Goal: Task Accomplishment & Management: Manage account settings

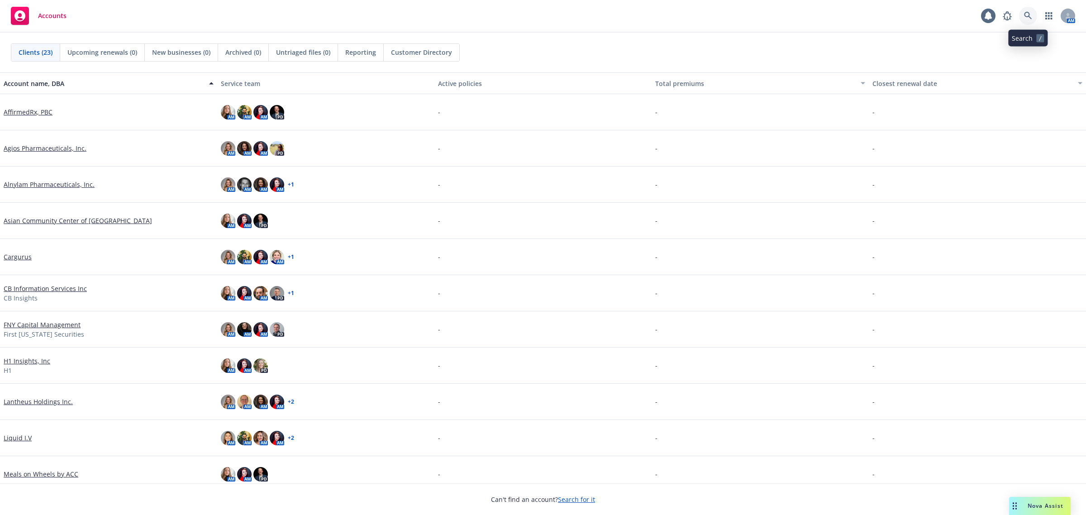
click at [1028, 14] on icon at bounding box center [1028, 16] width 8 height 8
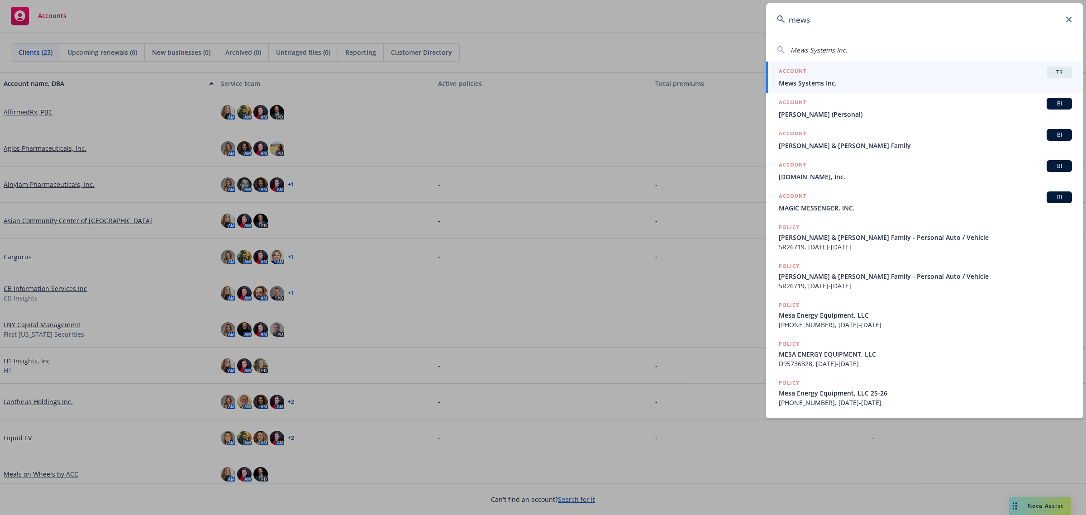
type input "mews"
click at [923, 82] on span "Mews Systems Inc." at bounding box center [925, 83] width 293 height 10
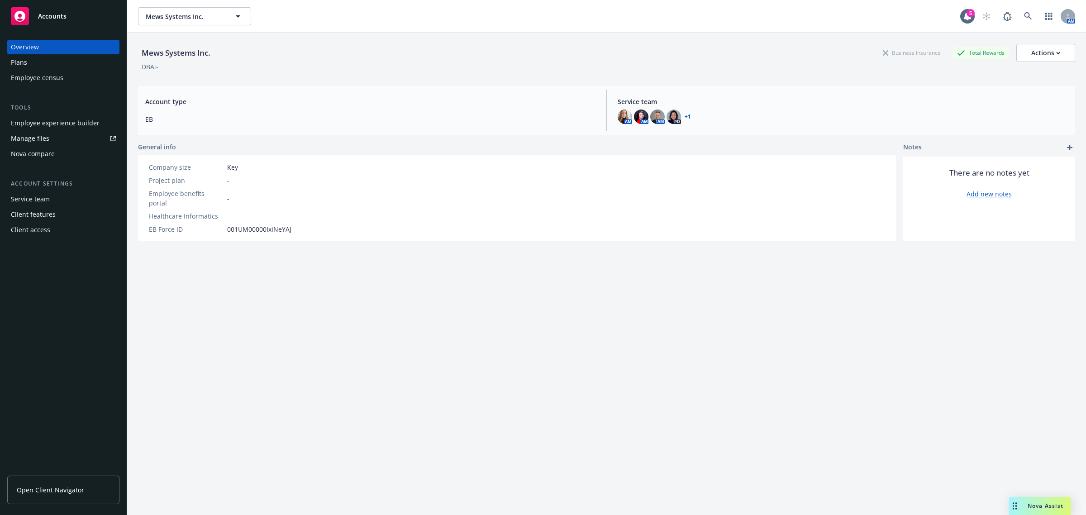
click at [33, 65] on div "Plans" at bounding box center [63, 62] width 105 height 14
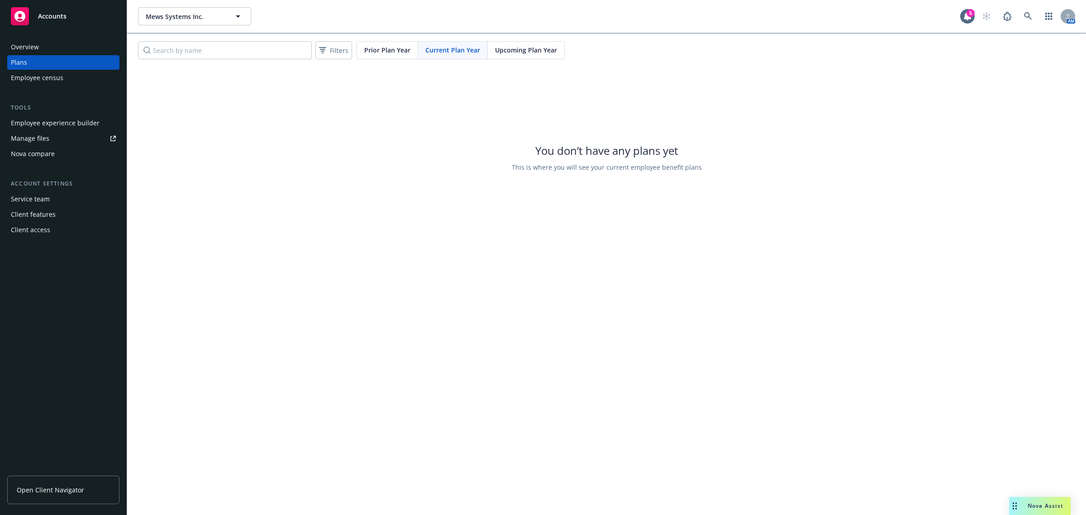
click at [588, 44] on div "Filters Prior Plan Year Current Plan Year Upcoming Plan Year" at bounding box center [606, 50] width 959 height 33
click at [550, 57] on div "Upcoming Plan Year" at bounding box center [526, 50] width 76 height 17
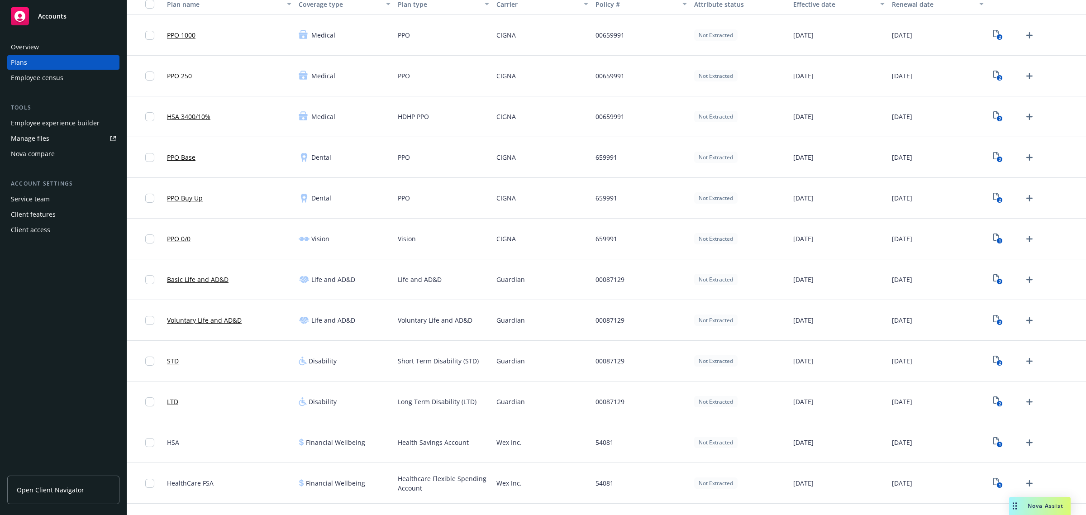
scroll to position [225, 0]
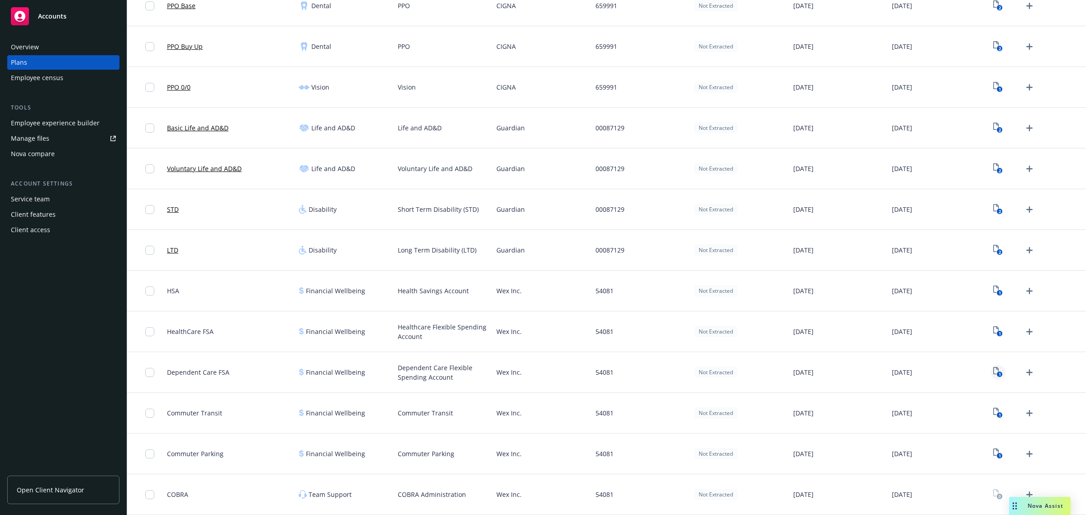
click at [994, 372] on icon "1" at bounding box center [999, 372] width 10 height 10
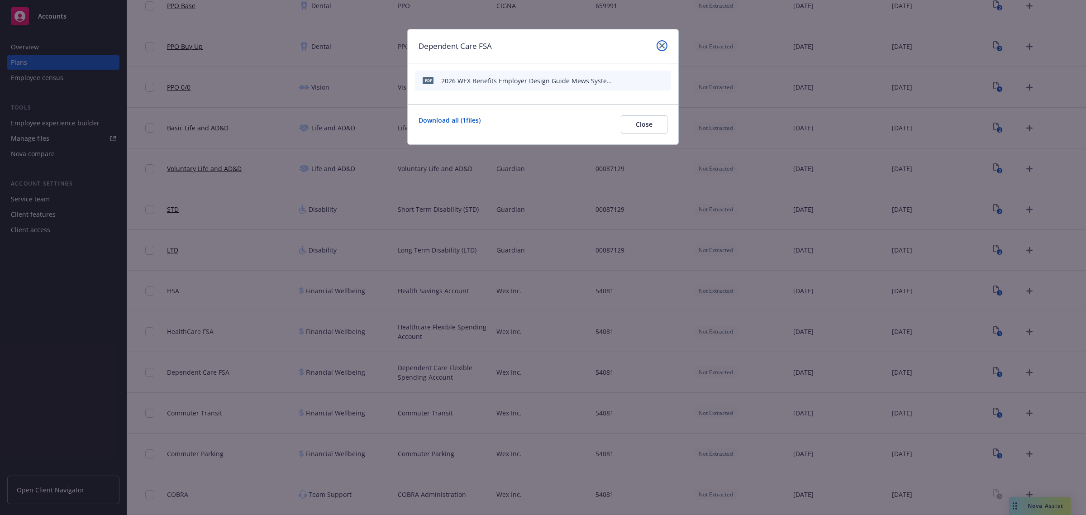
click at [659, 43] on icon "close" at bounding box center [661, 45] width 5 height 5
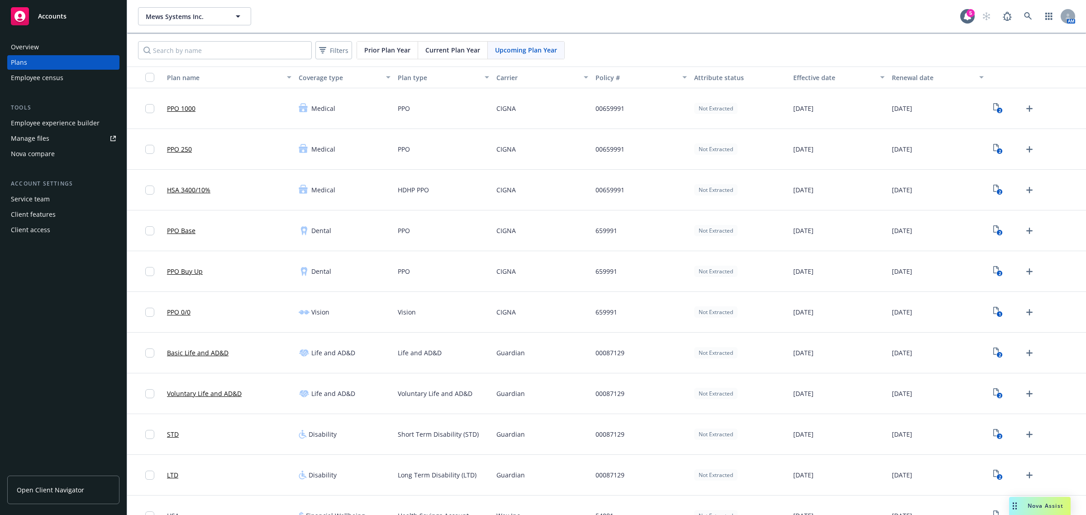
click at [49, 487] on span "Open Client Navigator" at bounding box center [50, 490] width 67 height 10
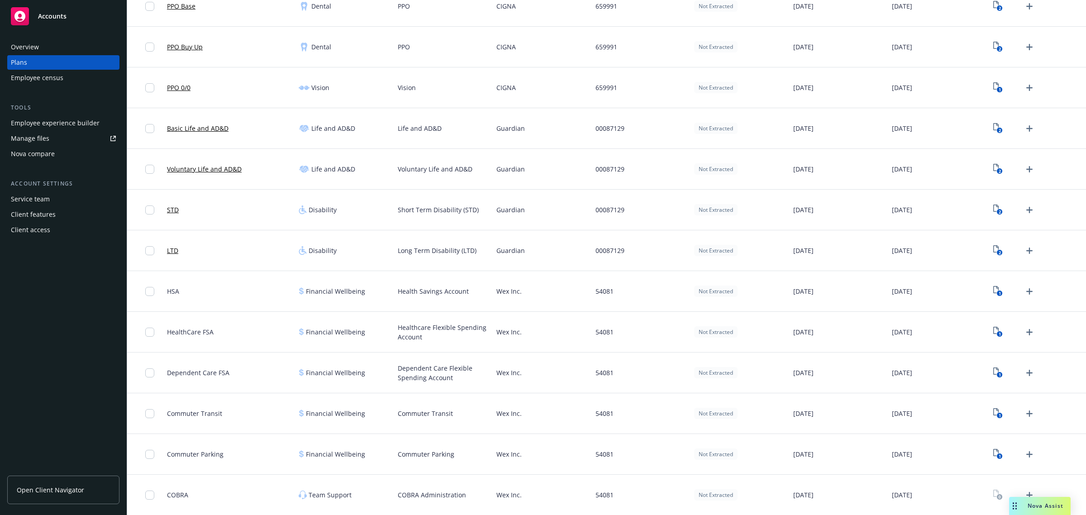
scroll to position [225, 0]
click at [1026, 289] on icon "Upload Plan Documents" at bounding box center [1029, 291] width 11 height 11
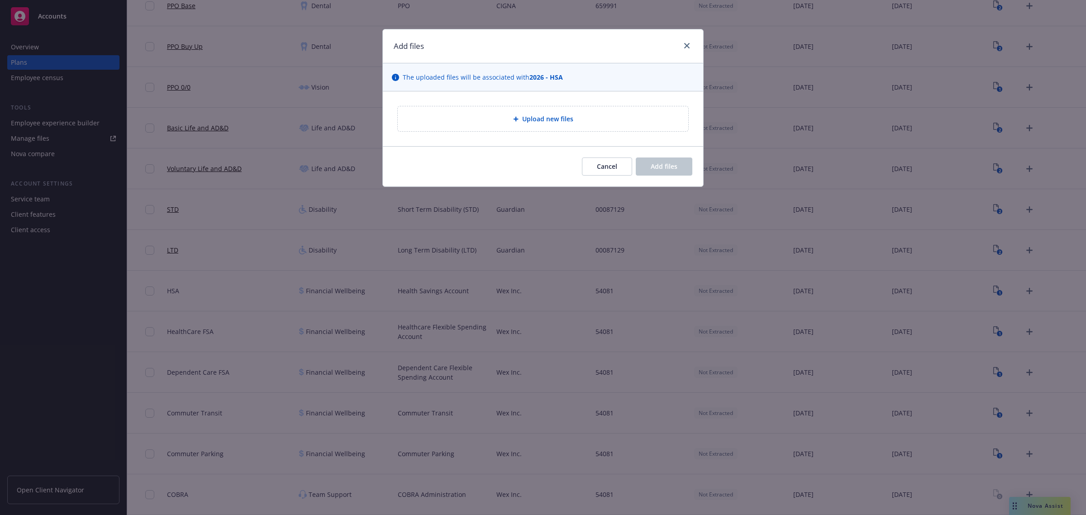
click at [554, 120] on span "Upload new files" at bounding box center [547, 119] width 51 height 10
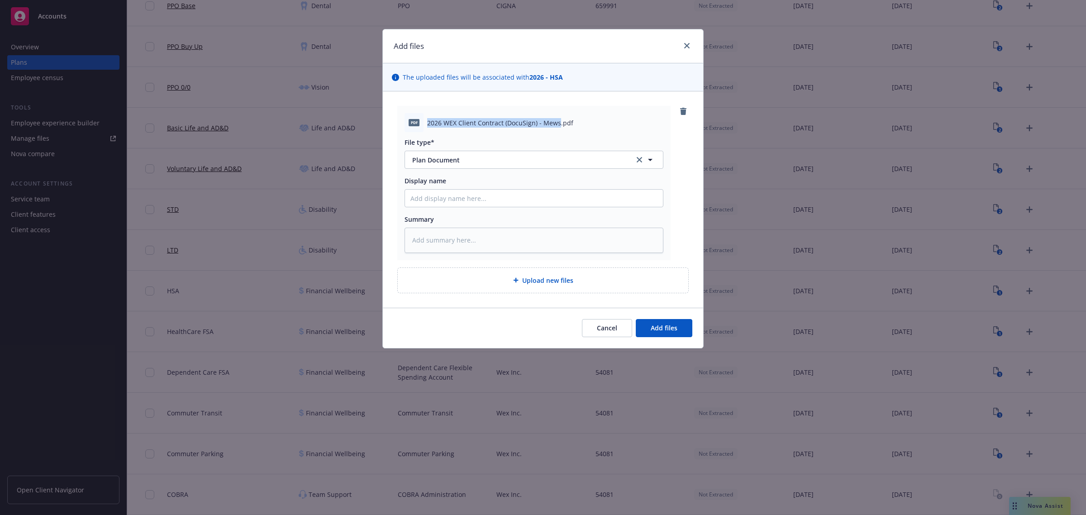
drag, startPoint x: 558, startPoint y: 123, endPoint x: 428, endPoint y: 120, distance: 129.9
click at [428, 120] on span "2026 WEX Client Contract (DocuSign) - Mews.pdf" at bounding box center [500, 123] width 146 height 10
copy span "2026 WEX Client Contract (DocuSign) - Mews"
click at [444, 201] on input "Display name" at bounding box center [534, 198] width 258 height 17
paste input "2026 WEX Client Contract (DocuSign) - Mews"
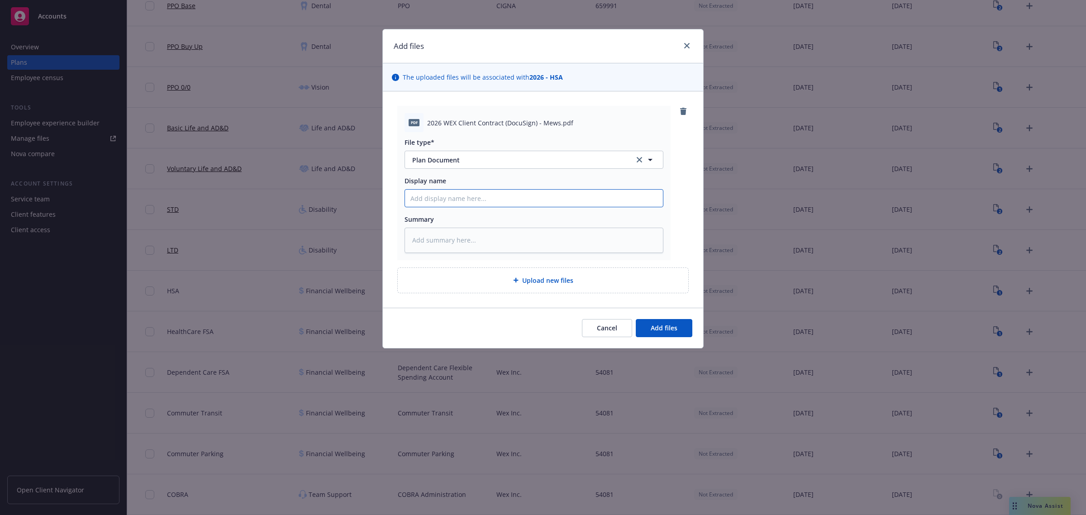
type textarea "x"
type input "2026 WEX Client Contract (DocuSign) - Mews"
click at [680, 335] on button "Add files" at bounding box center [664, 328] width 57 height 18
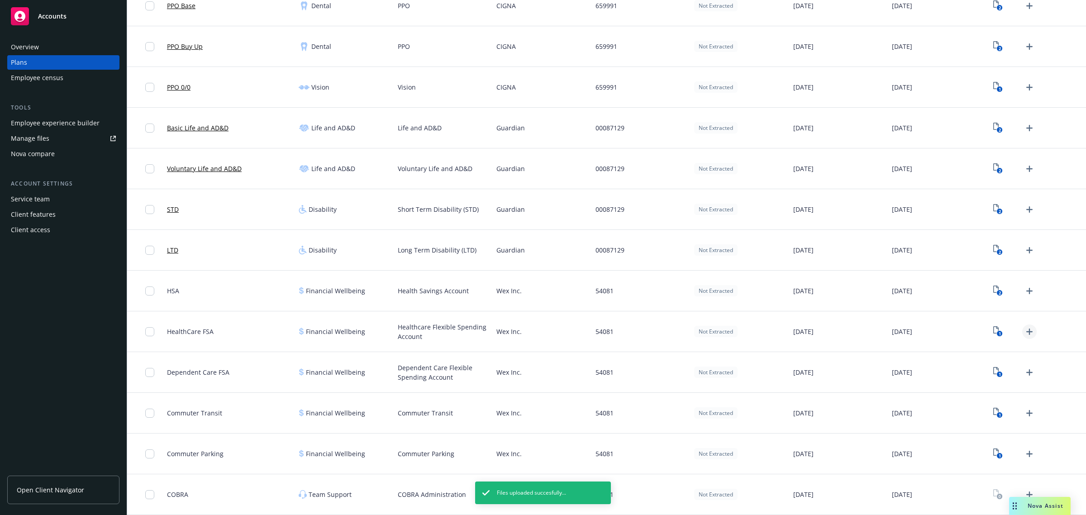
click at [1024, 330] on icon "Upload Plan Documents" at bounding box center [1029, 331] width 11 height 11
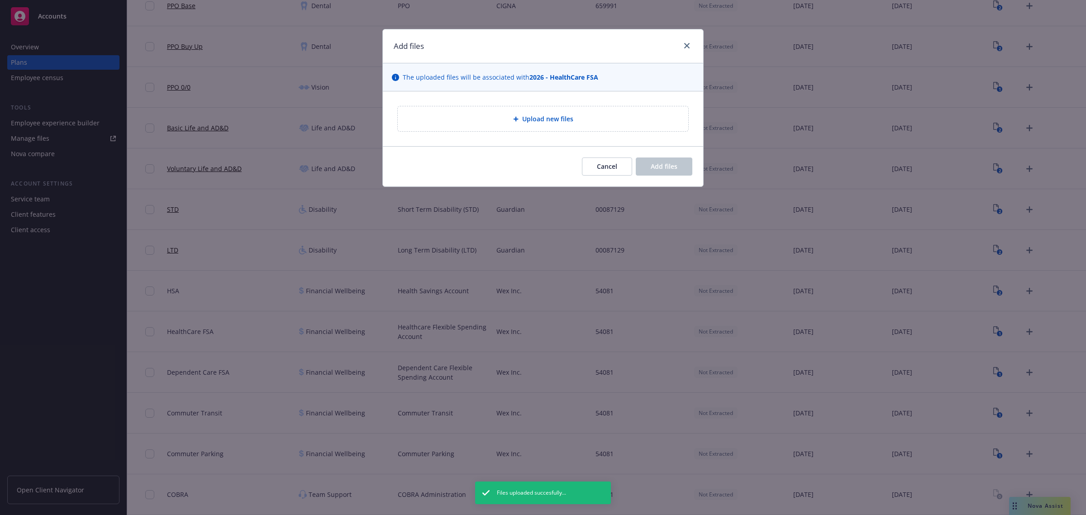
click at [571, 126] on div "Upload new files" at bounding box center [543, 118] width 291 height 25
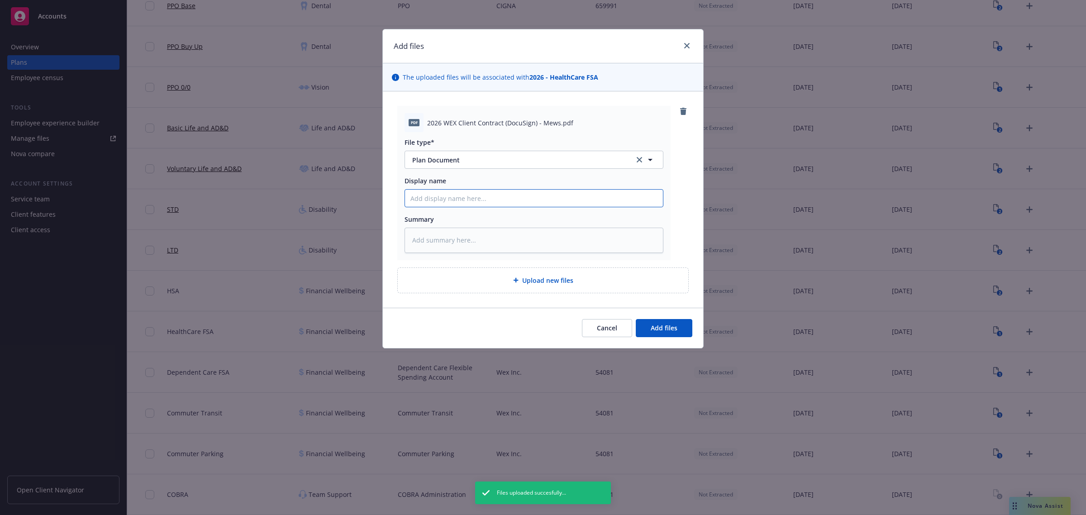
click at [505, 193] on input "Display name" at bounding box center [534, 198] width 258 height 17
paste input "2026 WEX Client Contract (DocuSign) - Mews"
type textarea "x"
type input "2026 WEX Client Contract (DocuSign) - Mews"
click at [655, 329] on span "Add files" at bounding box center [664, 328] width 27 height 9
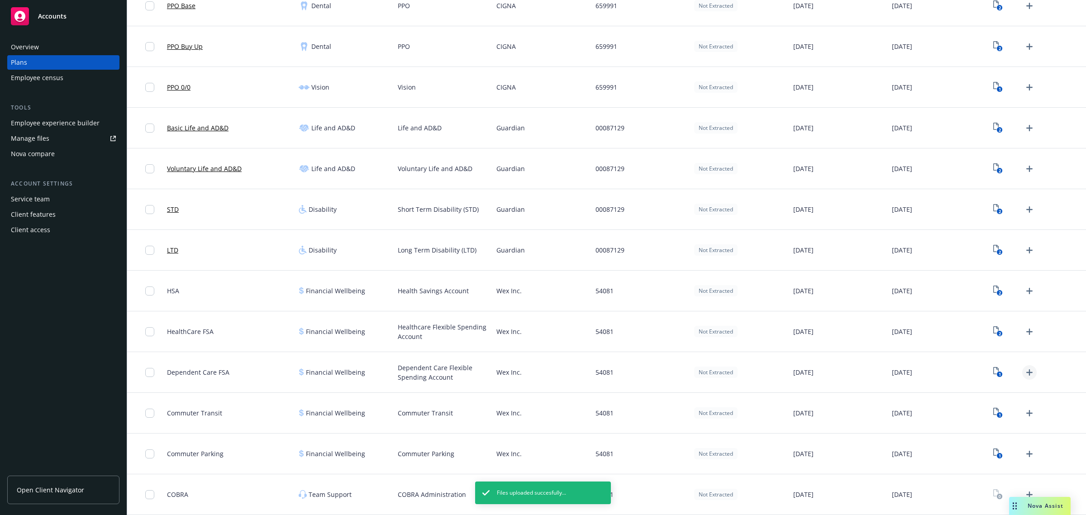
click at [1024, 373] on icon "Upload Plan Documents" at bounding box center [1029, 372] width 11 height 11
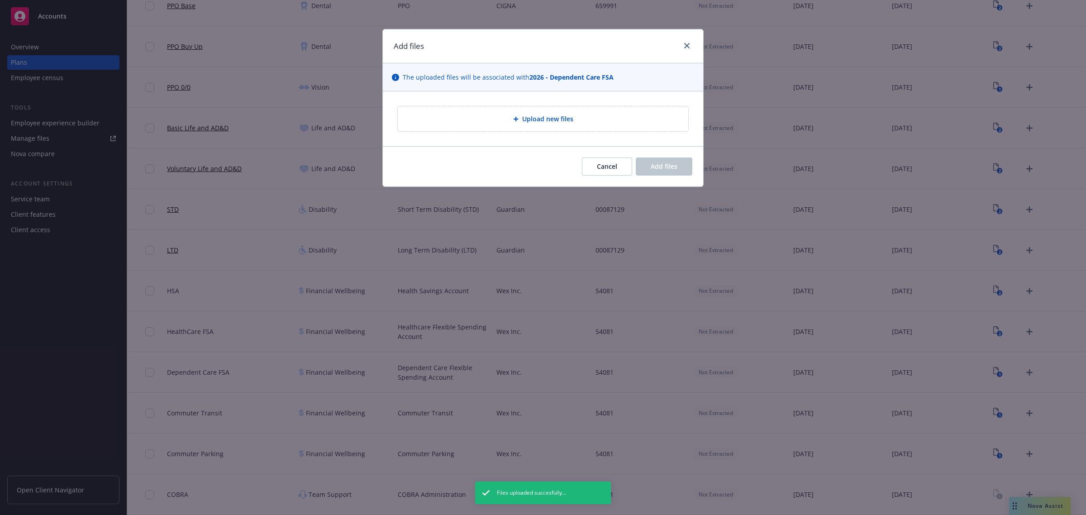
click at [549, 112] on div "Upload new files" at bounding box center [543, 118] width 291 height 25
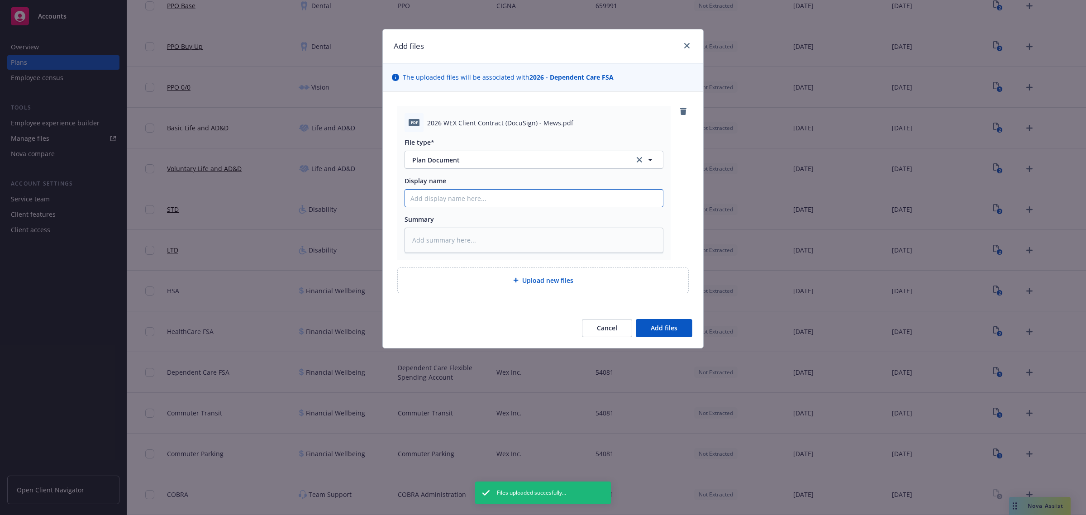
click at [469, 199] on input "Display name" at bounding box center [534, 198] width 258 height 17
paste input "2026 WEX Client Contract (DocuSign) - Mews"
type textarea "x"
type input "2026 WEX Client Contract (DocuSign) - Mews"
click at [655, 320] on button "Add files" at bounding box center [664, 328] width 57 height 18
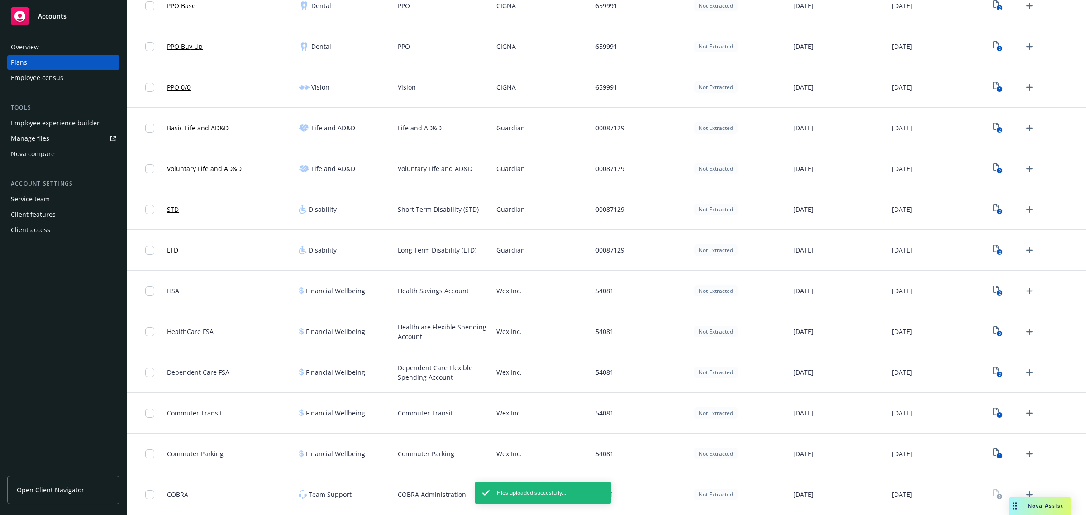
click at [1030, 415] on div "1" at bounding box center [1037, 413] width 99 height 41
click at [1027, 415] on icon "Upload Plan Documents" at bounding box center [1030, 413] width 6 height 6
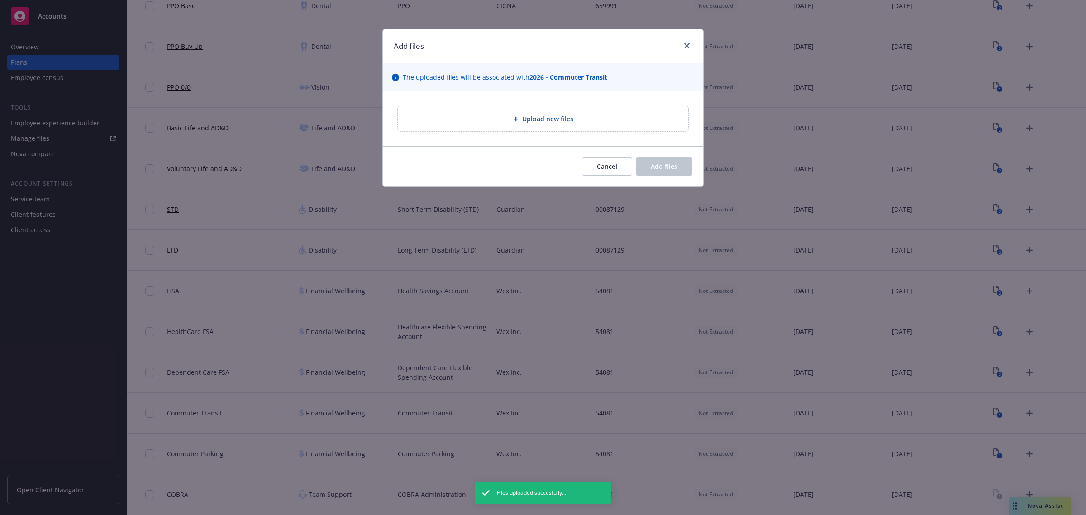
click at [535, 120] on span "Upload new files" at bounding box center [547, 119] width 51 height 10
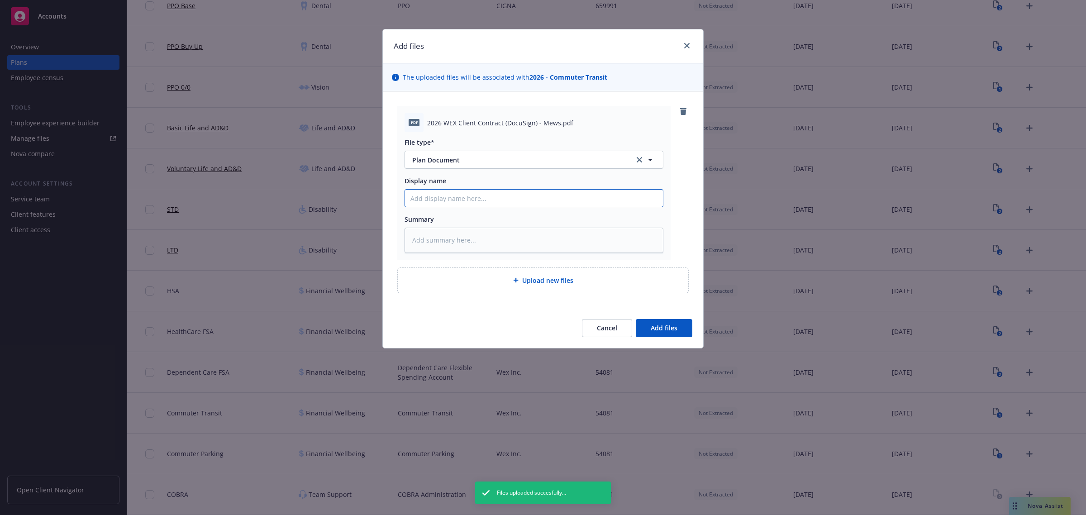
click at [462, 197] on input "Display name" at bounding box center [534, 198] width 258 height 17
paste input "2026 WEX Client Contract (DocuSign) - Mews"
type textarea "x"
type input "2026 WEX Client Contract (DocuSign) - Mews"
click at [667, 330] on span "Add files" at bounding box center [664, 328] width 27 height 9
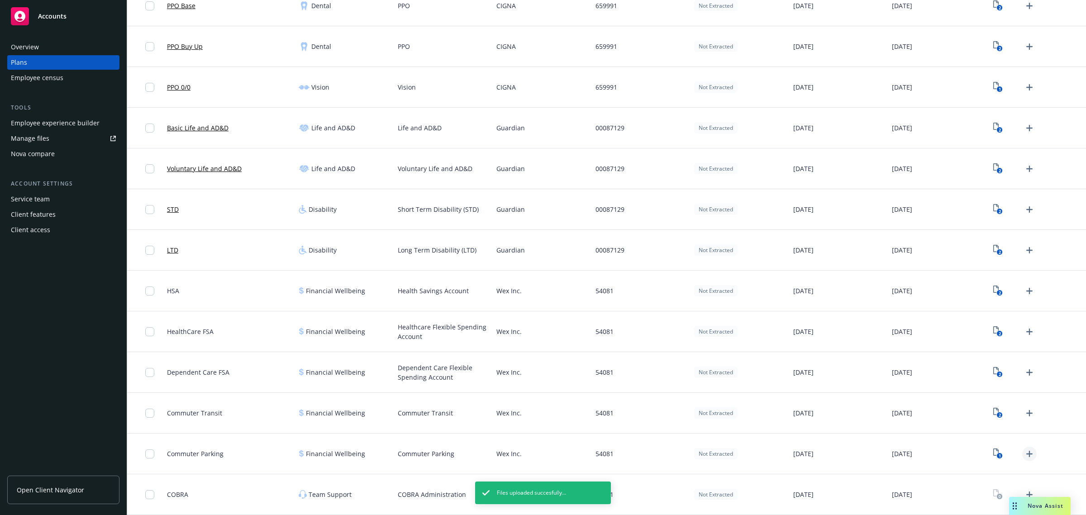
click at [1027, 454] on icon "Upload Plan Documents" at bounding box center [1030, 454] width 6 height 6
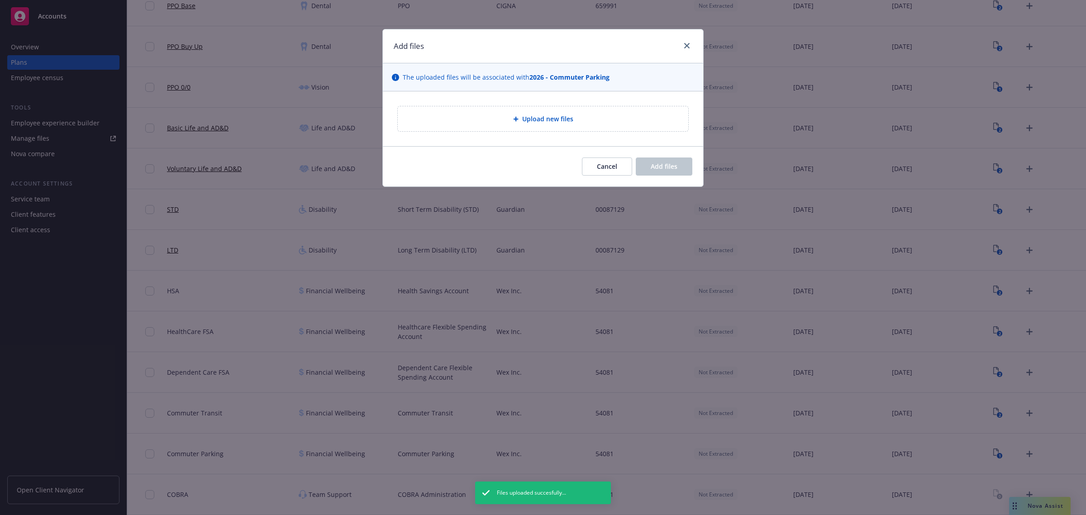
click at [517, 122] on div "Upload new files" at bounding box center [543, 119] width 276 height 10
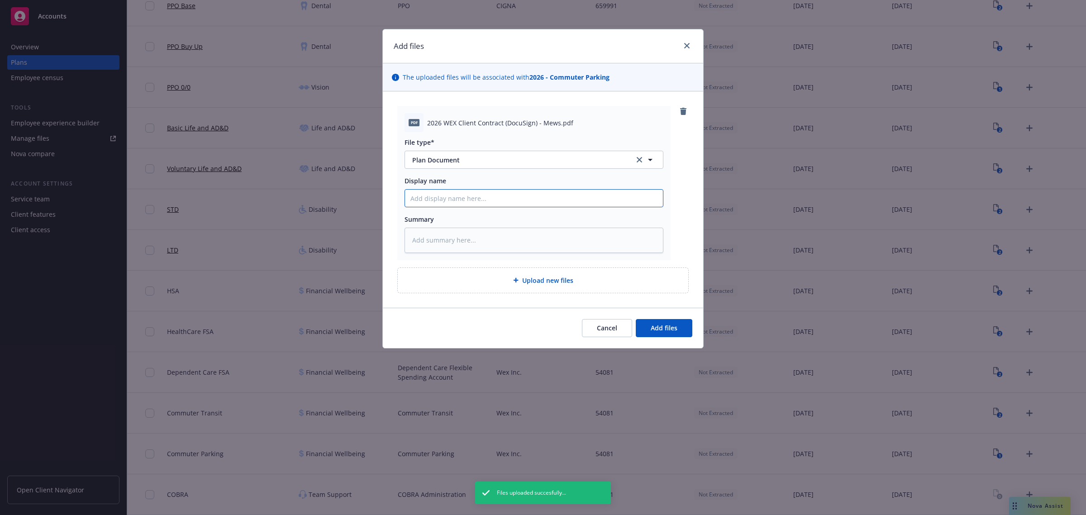
click at [498, 196] on input "Display name" at bounding box center [534, 198] width 258 height 17
paste input "2026 WEX Client Contract (DocuSign) - Mews"
type textarea "x"
type input "2026 WEX Client Contract (DocuSign) - Mews"
click at [687, 334] on button "Add files" at bounding box center [664, 328] width 57 height 18
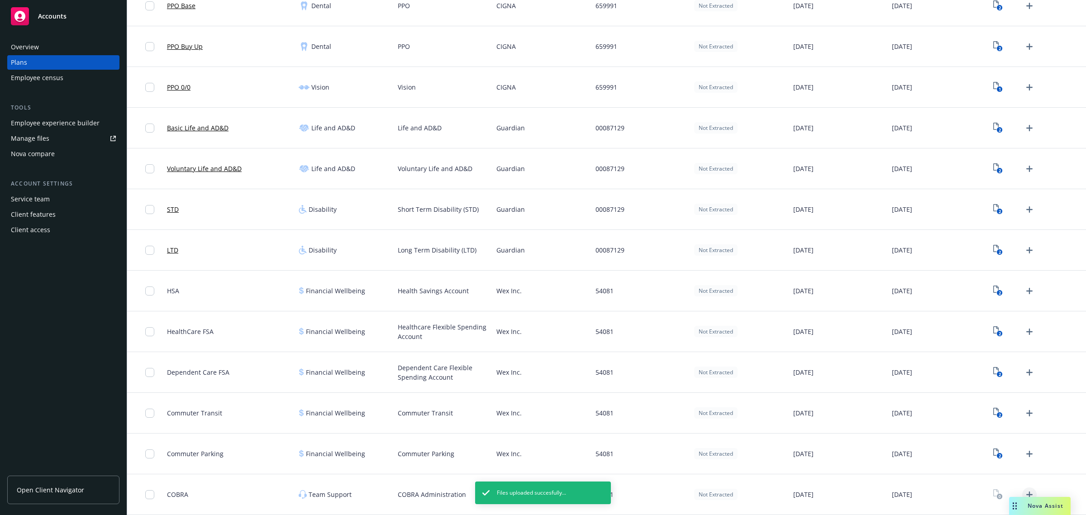
click at [1024, 492] on icon "Upload Plan Documents" at bounding box center [1029, 494] width 11 height 11
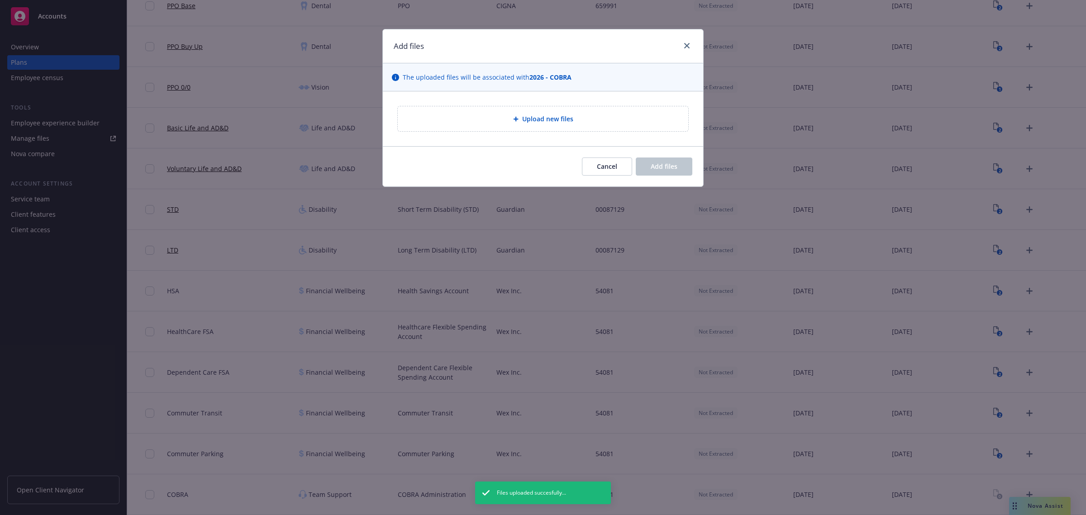
click at [506, 124] on div "Upload new files" at bounding box center [543, 119] width 276 height 10
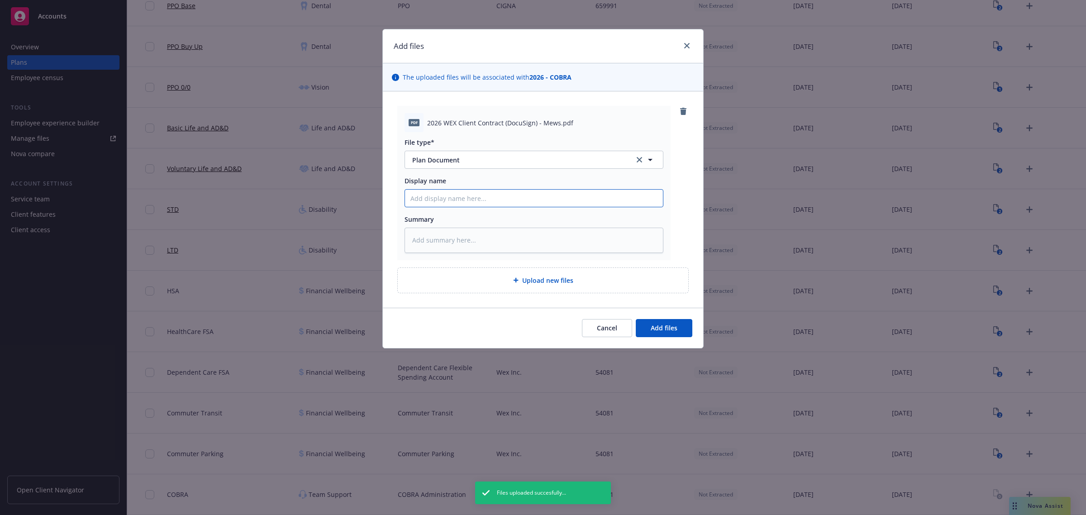
click at [498, 207] on input "Display name" at bounding box center [534, 198] width 258 height 17
paste input "2026 WEX Client Contract (DocuSign) - Mews"
type textarea "x"
type input "2026 WEX Client Contract (DocuSign) - Mews"
click at [665, 325] on span "Add files" at bounding box center [664, 328] width 27 height 9
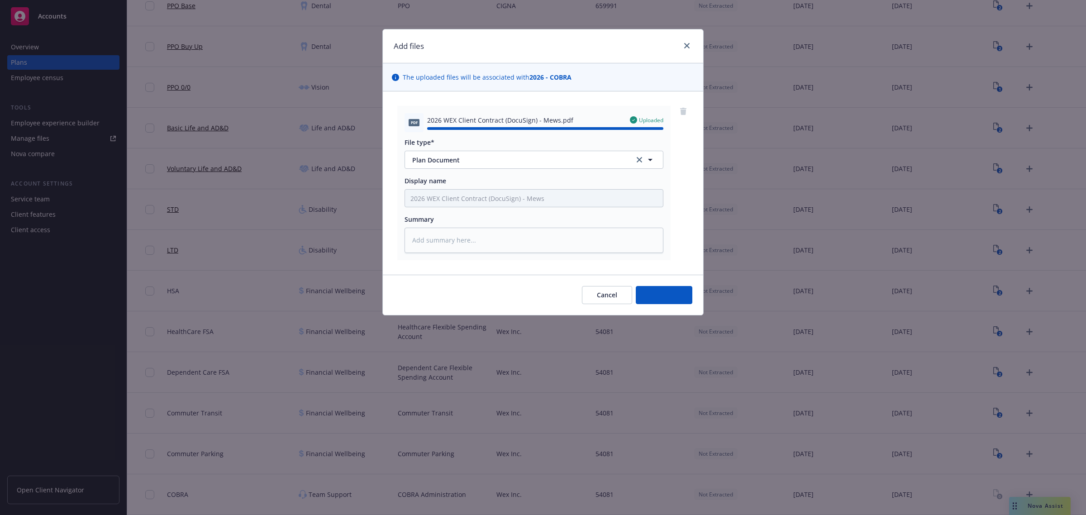
type textarea "x"
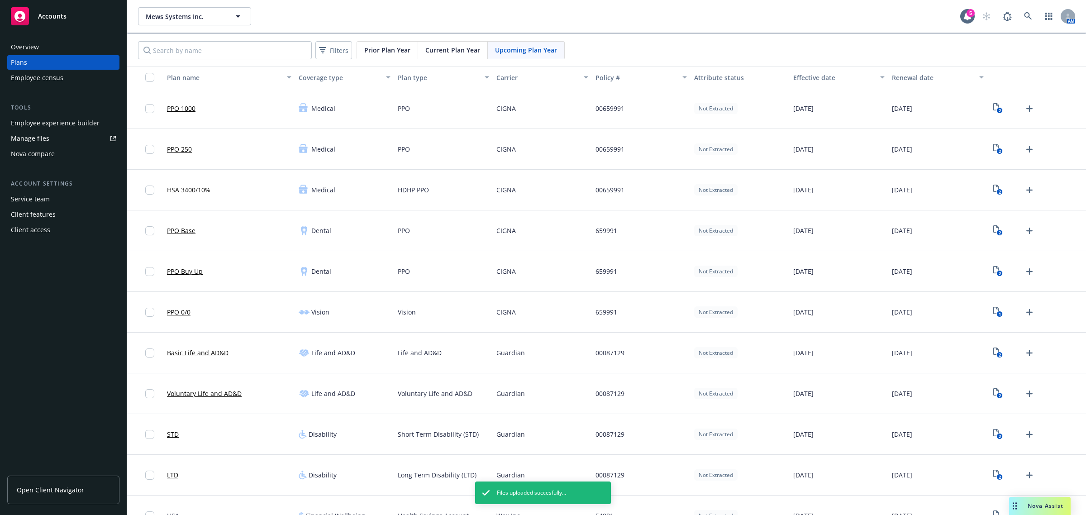
click at [119, 473] on div "Open Client Navigator" at bounding box center [63, 491] width 112 height 47
click at [102, 494] on link "Open Client Navigator" at bounding box center [63, 490] width 112 height 29
click at [1024, 14] on icon at bounding box center [1028, 16] width 8 height 8
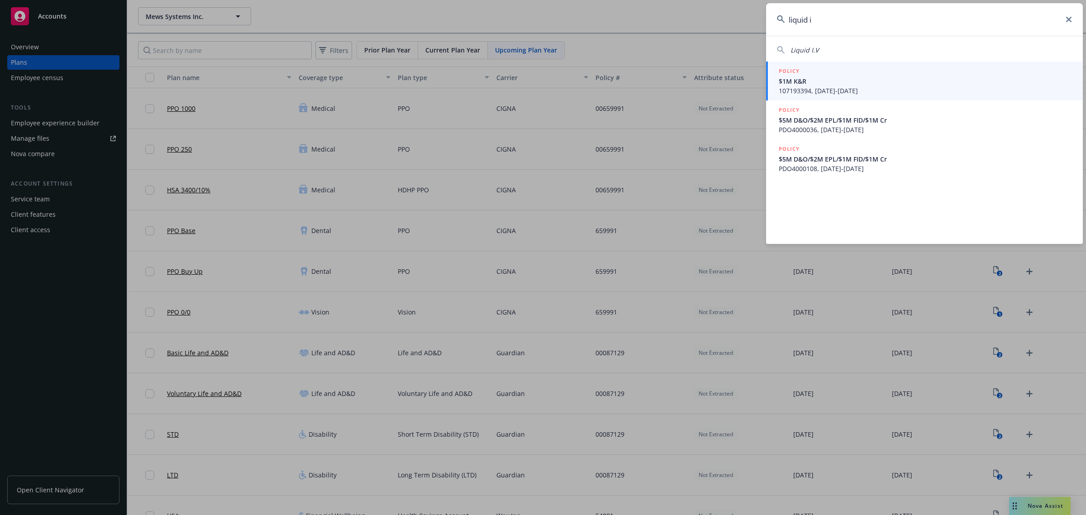
click at [841, 50] on div "Liquid I.V" at bounding box center [924, 50] width 295 height 10
type input "Liquid I.V"
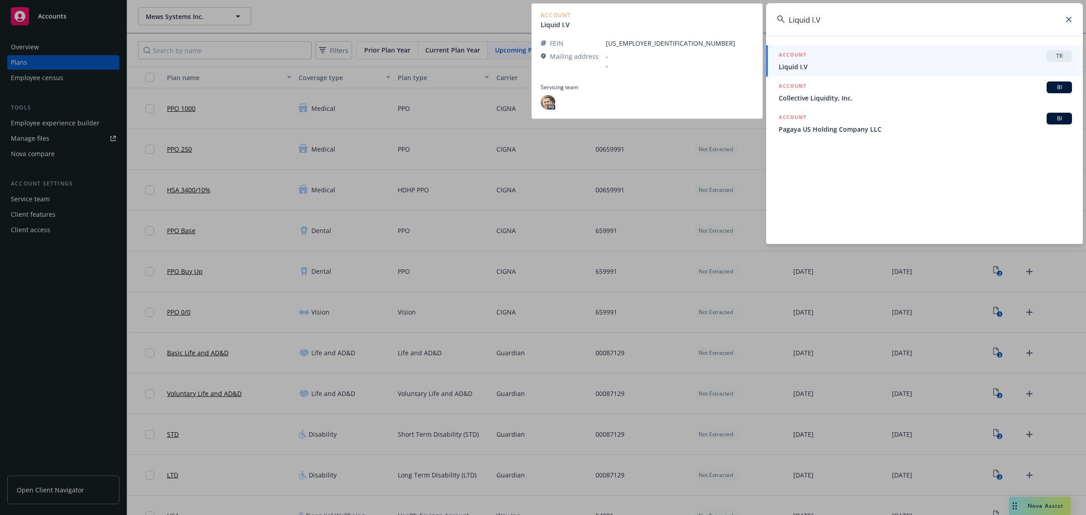
click at [874, 65] on span "Liquid I.V" at bounding box center [925, 67] width 293 height 10
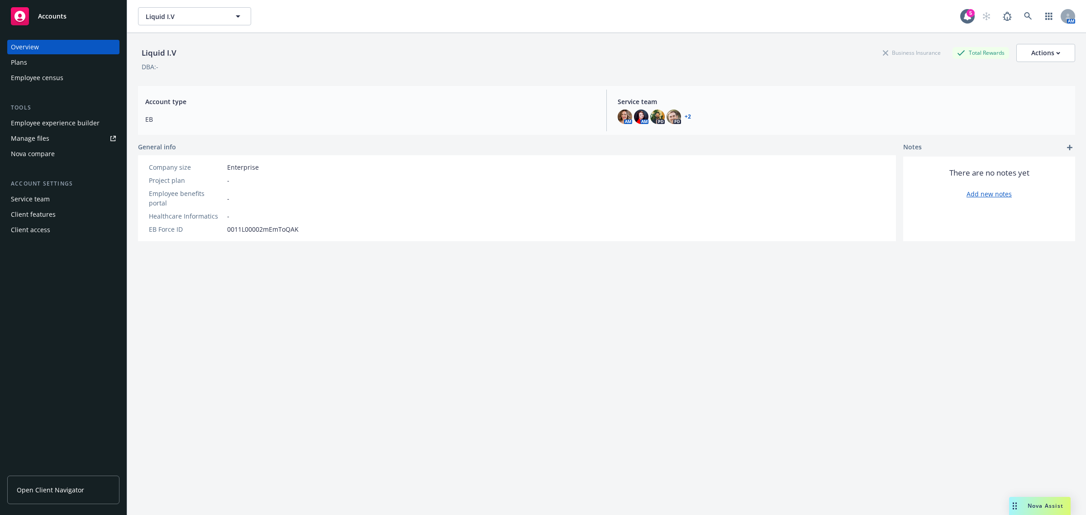
click at [57, 125] on div "Employee experience builder" at bounding box center [55, 123] width 89 height 14
click at [48, 60] on div "Plans" at bounding box center [63, 62] width 105 height 14
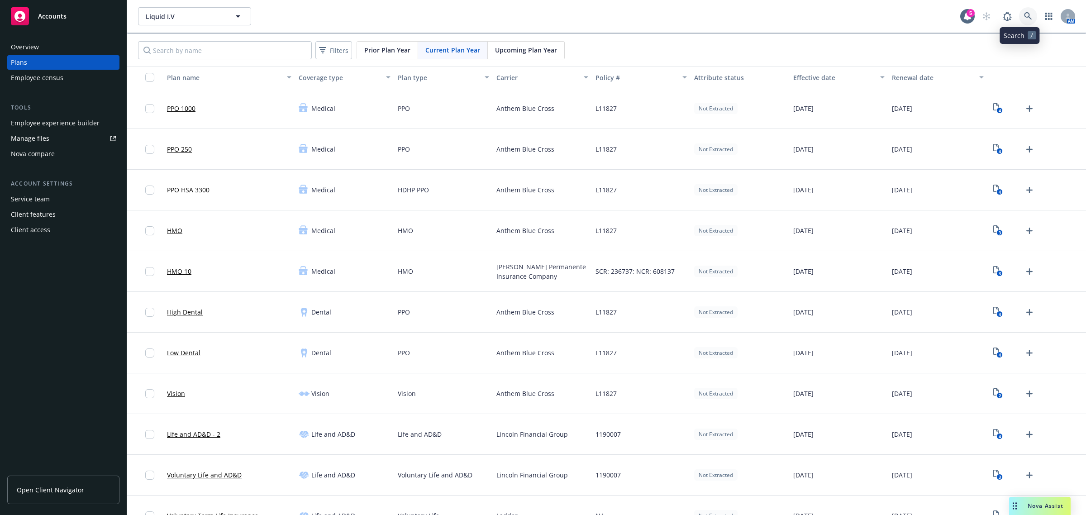
click at [1024, 17] on icon at bounding box center [1028, 16] width 8 height 8
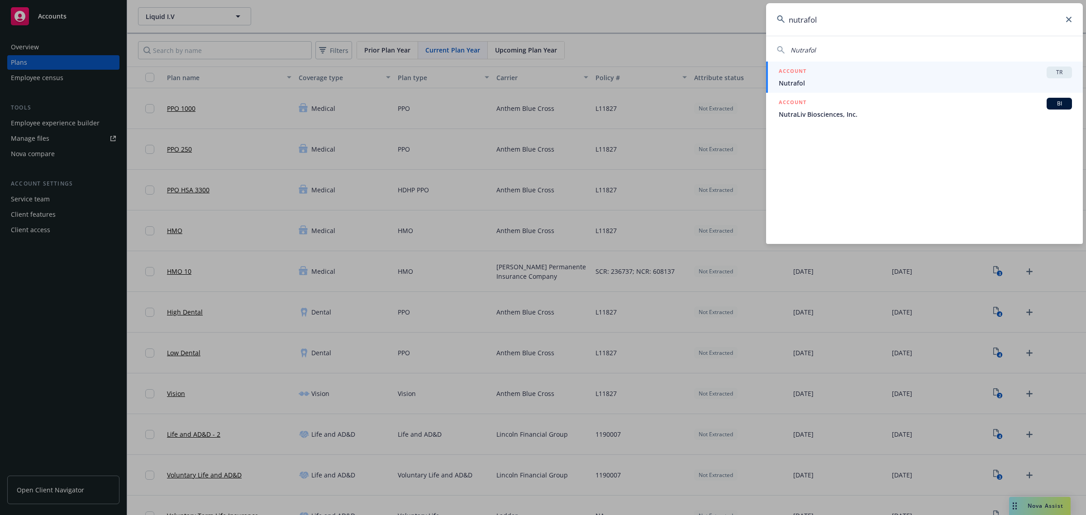
type input "nutrafol"
click at [882, 76] on div "ACCOUNT TR" at bounding box center [925, 73] width 293 height 12
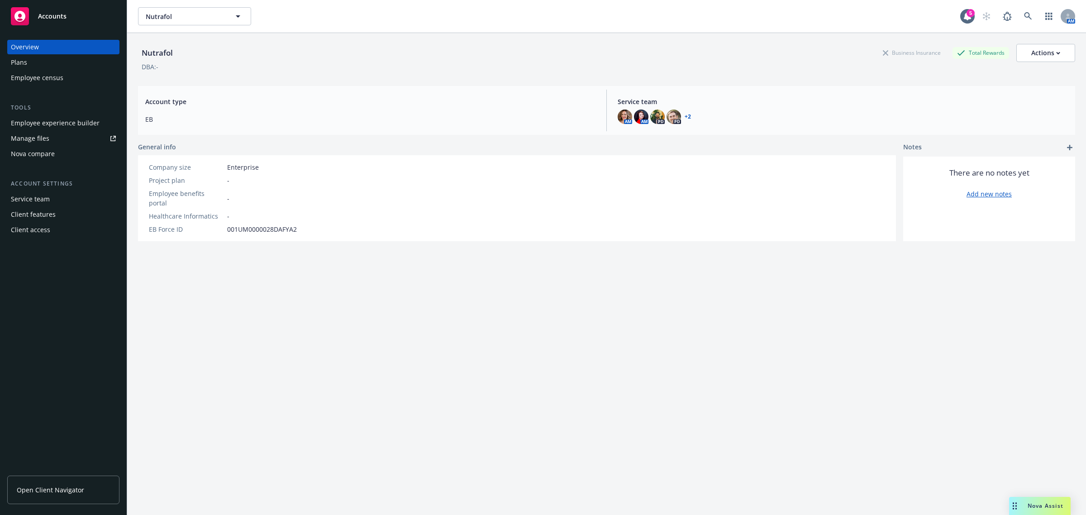
click at [42, 62] on div "Plans" at bounding box center [63, 62] width 105 height 14
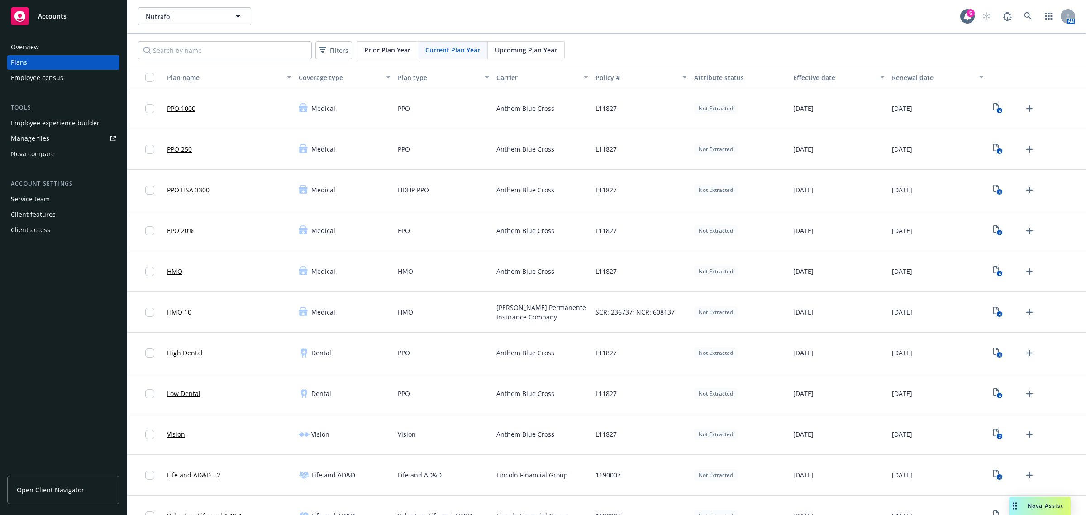
click at [546, 63] on div "Filters Prior Plan Year Current Plan Year Upcoming Plan Year" at bounding box center [606, 50] width 959 height 33
click at [552, 84] on button "Carrier" at bounding box center [542, 78] width 99 height 22
click at [552, 75] on div "Carrier" at bounding box center [537, 78] width 81 height 10
click at [1024, 16] on icon at bounding box center [1028, 16] width 8 height 8
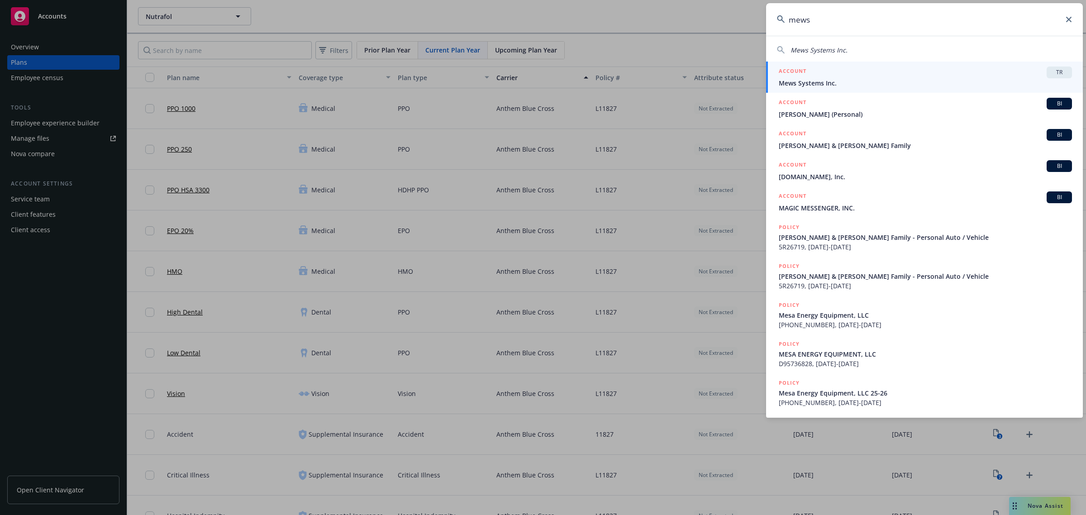
type input "mews"
drag, startPoint x: 996, startPoint y: 80, endPoint x: 987, endPoint y: 78, distance: 9.7
click at [996, 80] on span "Mews Systems Inc." at bounding box center [925, 83] width 293 height 10
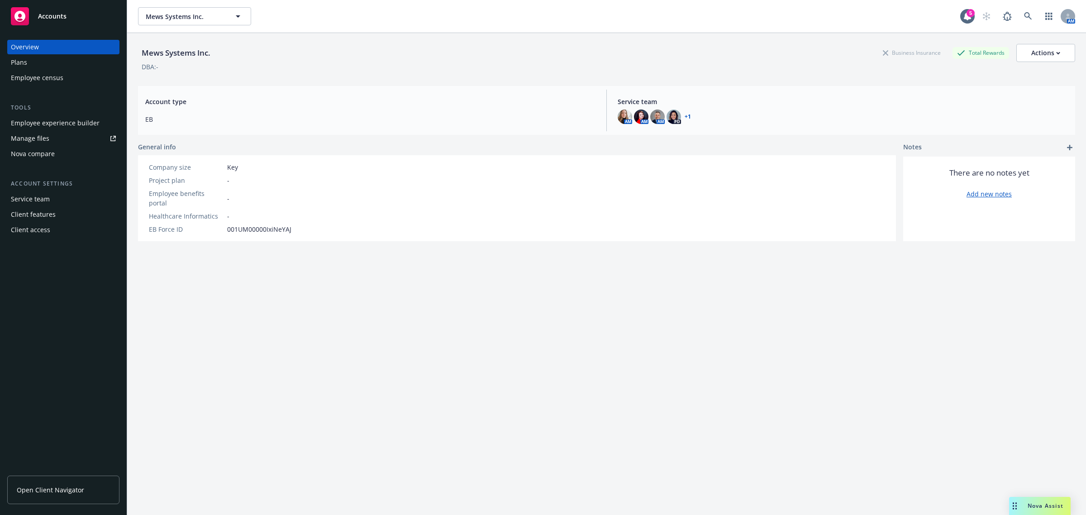
click at [43, 60] on div "Plans" at bounding box center [63, 62] width 105 height 14
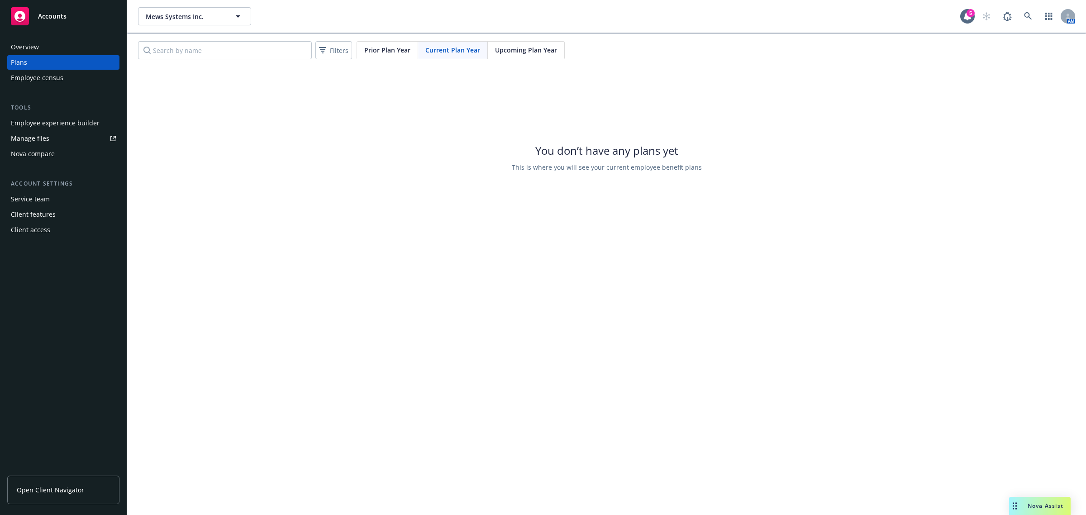
click at [504, 58] on div "Upcoming Plan Year" at bounding box center [526, 50] width 76 height 17
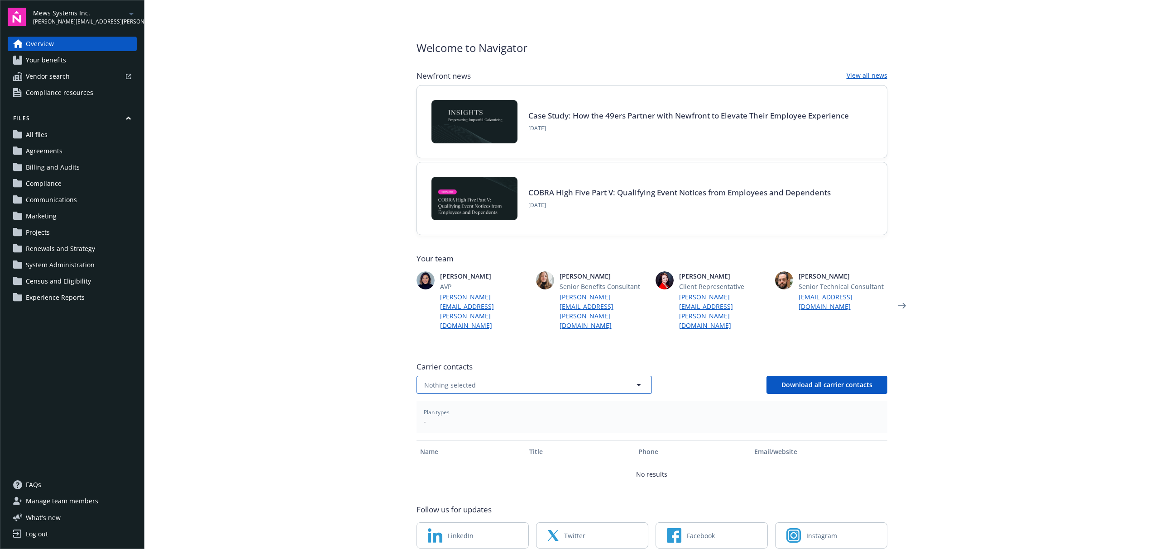
click at [507, 376] on button "Nothing selected" at bounding box center [533, 385] width 235 height 18
click at [665, 326] on div "Newfront news View all news Case Study: How the 49ers Partner with Newfront to …" at bounding box center [651, 310] width 471 height 478
click at [505, 376] on button "Nothing selected" at bounding box center [533, 385] width 235 height 18
click at [462, 398] on span "No results" at bounding box center [534, 412] width 234 height 28
click at [326, 388] on main "Welcome to Navigator Newfront news View all news Case Study: How the 49ers Part…" at bounding box center [651, 274] width 1014 height 549
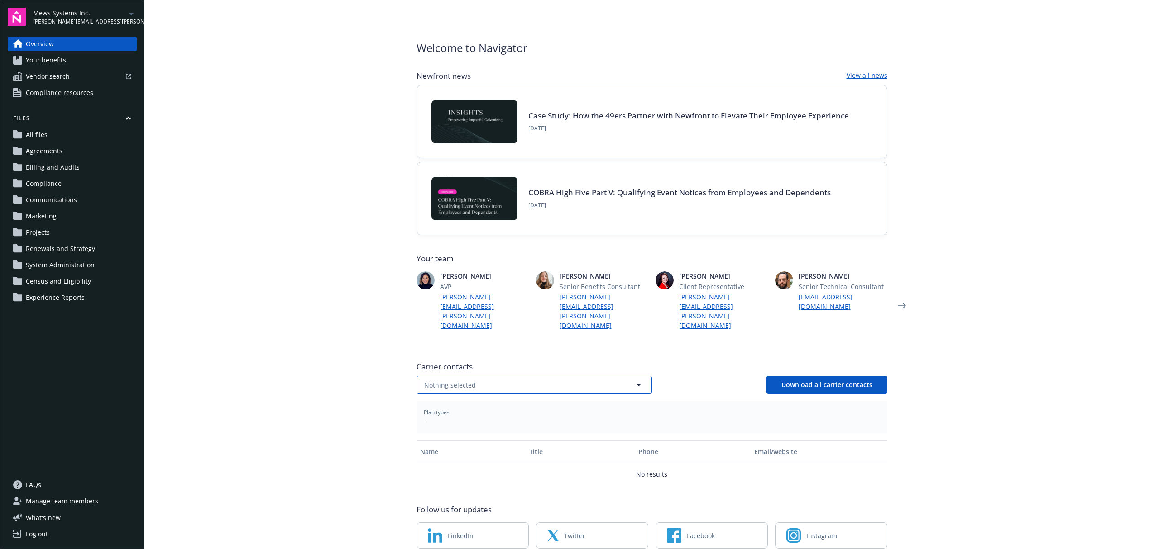
click at [476, 376] on button "Nothing selected" at bounding box center [533, 385] width 235 height 18
click at [502, 398] on span "No results" at bounding box center [534, 412] width 234 height 28
click at [539, 398] on span "No results" at bounding box center [534, 412] width 234 height 28
click at [750, 401] on div "Plan types -" at bounding box center [651, 417] width 471 height 32
click at [701, 376] on div "Nothing selected Download all carrier contacts" at bounding box center [651, 385] width 471 height 18
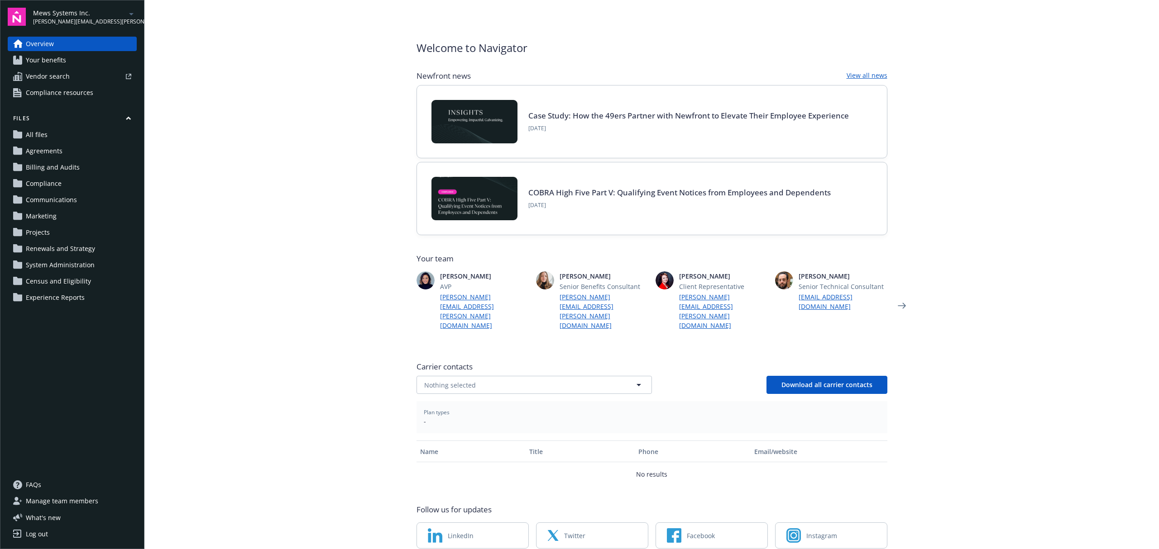
click at [1000, 373] on main "Welcome to Navigator Newfront news View all news Case Study: How the 49ers Part…" at bounding box center [651, 274] width 1014 height 549
click at [478, 376] on button "Nothing selected" at bounding box center [533, 385] width 235 height 18
click at [455, 398] on span "No results" at bounding box center [534, 412] width 234 height 28
click at [328, 310] on main "Welcome to Navigator Newfront news View all news Case Study: How the 49ers Part…" at bounding box center [651, 274] width 1014 height 549
click at [230, 129] on main "Welcome to Navigator Newfront news View all news Case Study: How the 49ers Part…" at bounding box center [651, 274] width 1014 height 549
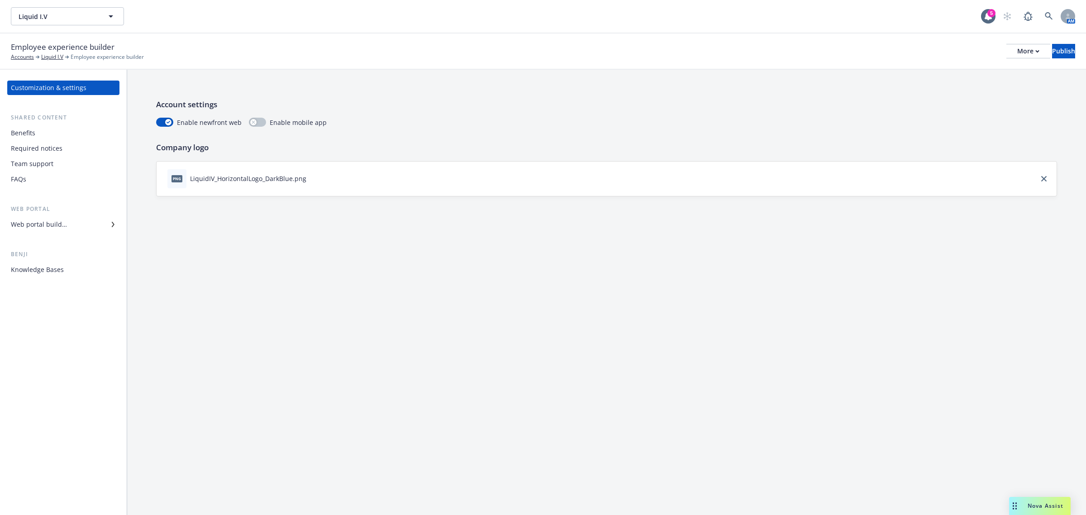
click at [41, 230] on div "Web portal builder" at bounding box center [39, 224] width 56 height 14
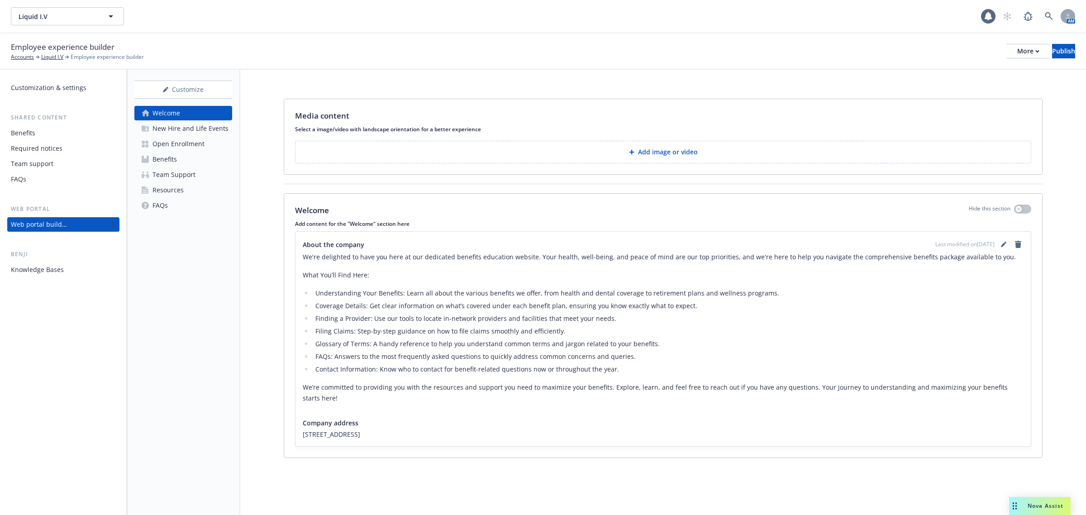
click at [173, 162] on div "Benefits" at bounding box center [165, 159] width 24 height 14
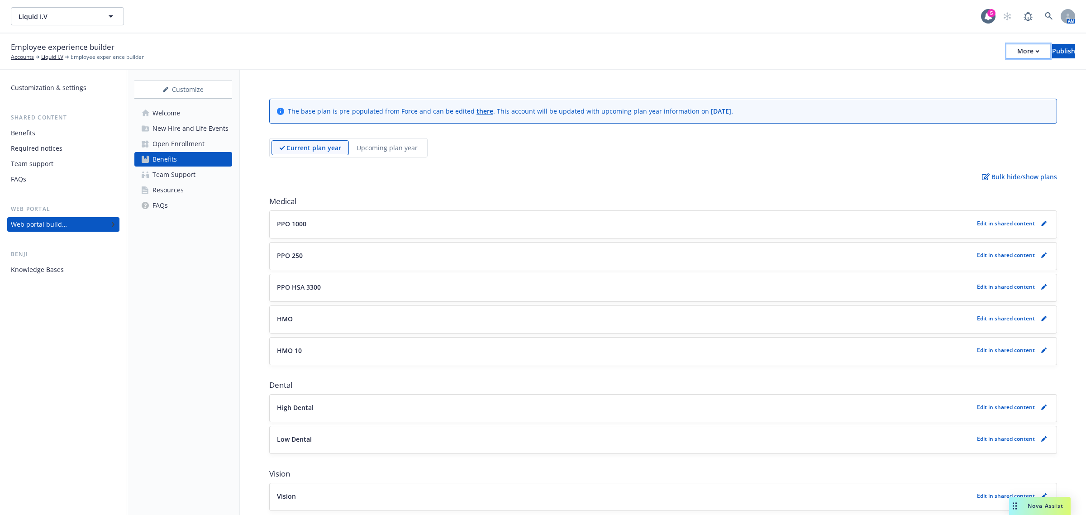
click at [1017, 47] on div "More" at bounding box center [1028, 51] width 22 height 14
click at [963, 91] on link "Copy portal link" at bounding box center [954, 89] width 134 height 18
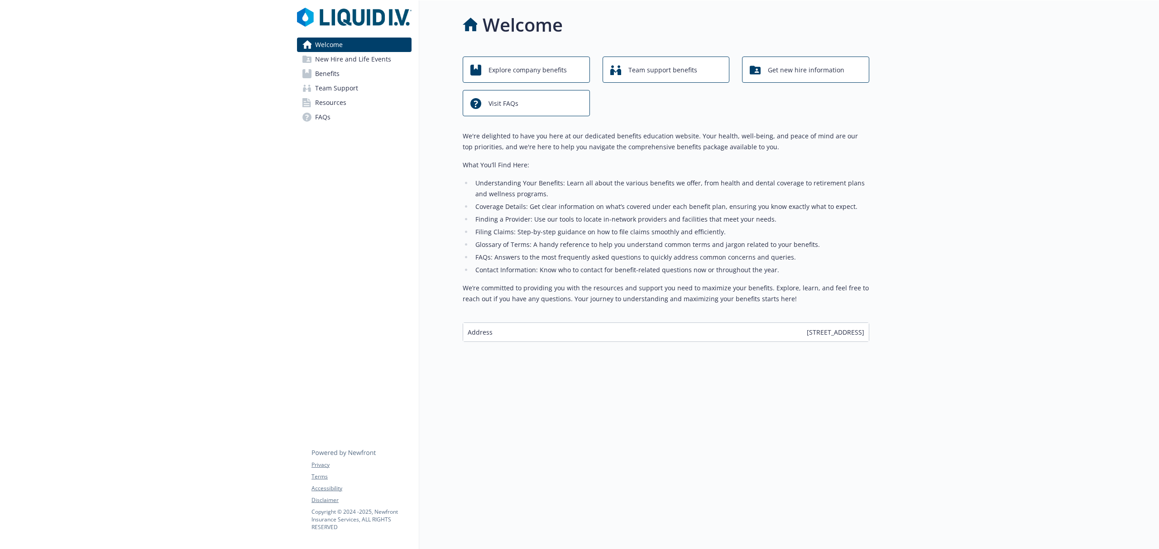
click at [345, 72] on link "Benefits" at bounding box center [354, 74] width 115 height 14
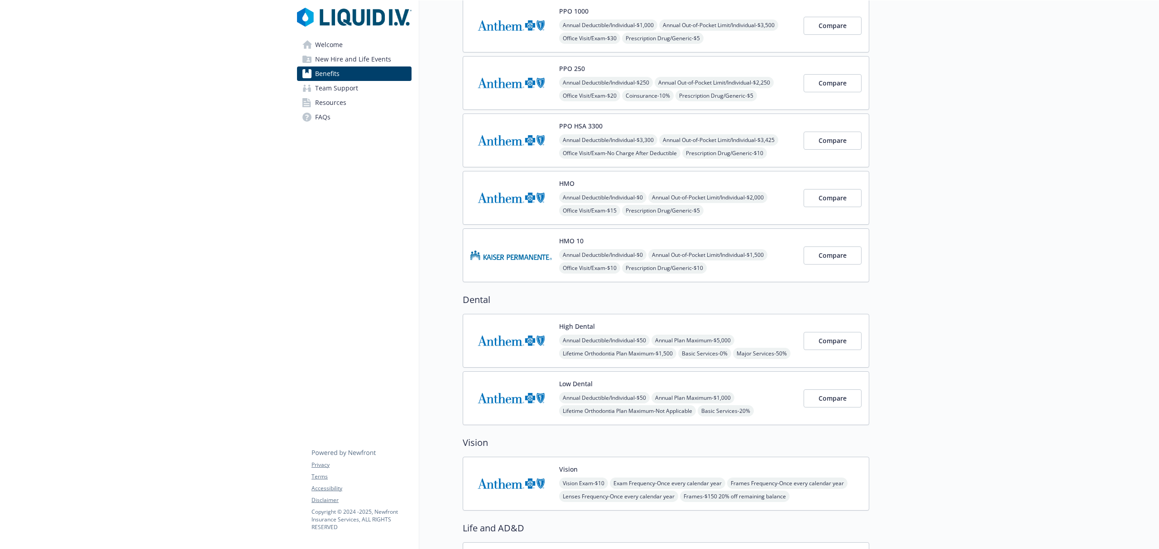
click at [357, 58] on span "New Hire and Life Events" at bounding box center [353, 59] width 76 height 14
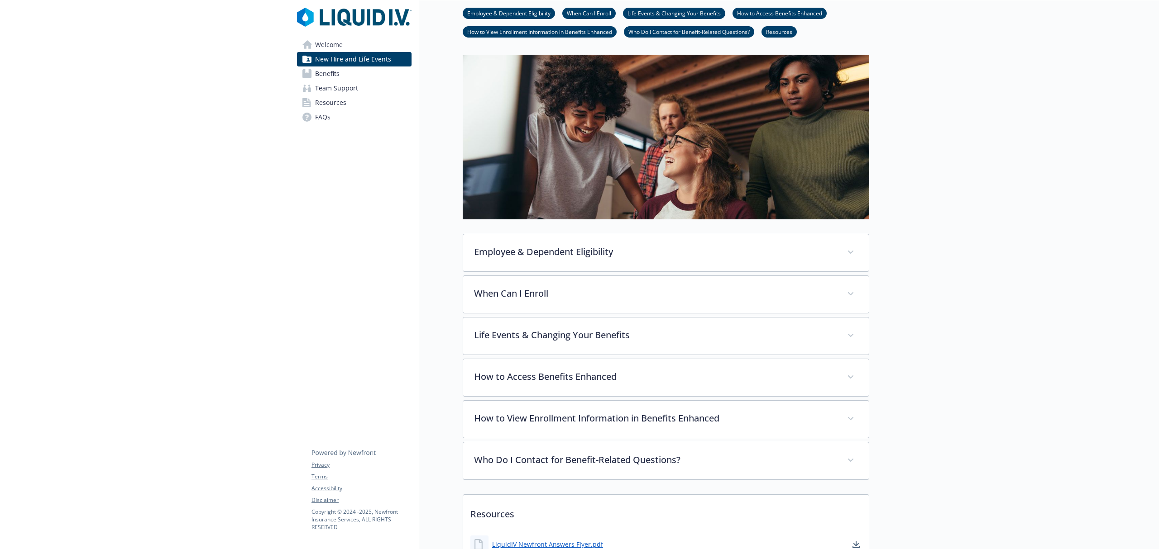
scroll to position [60, 0]
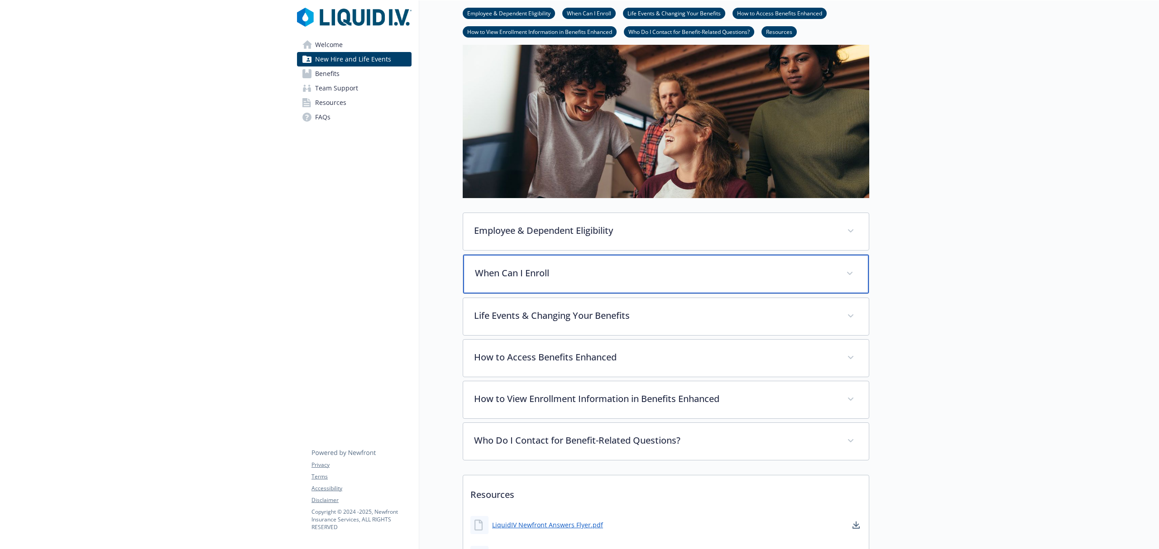
click at [656, 270] on p "When Can I Enroll" at bounding box center [655, 274] width 360 height 14
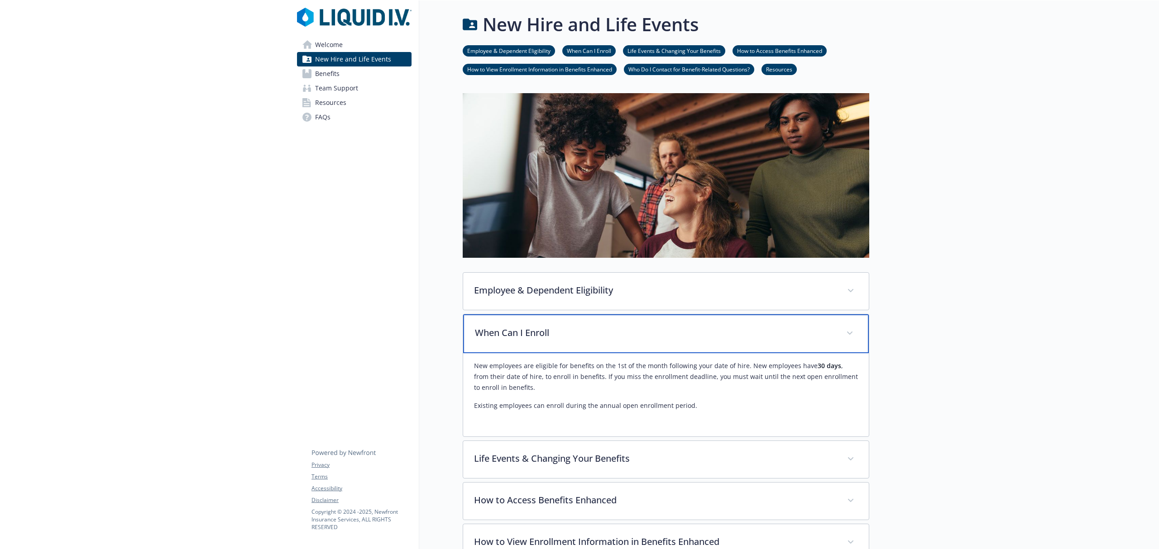
scroll to position [0, 0]
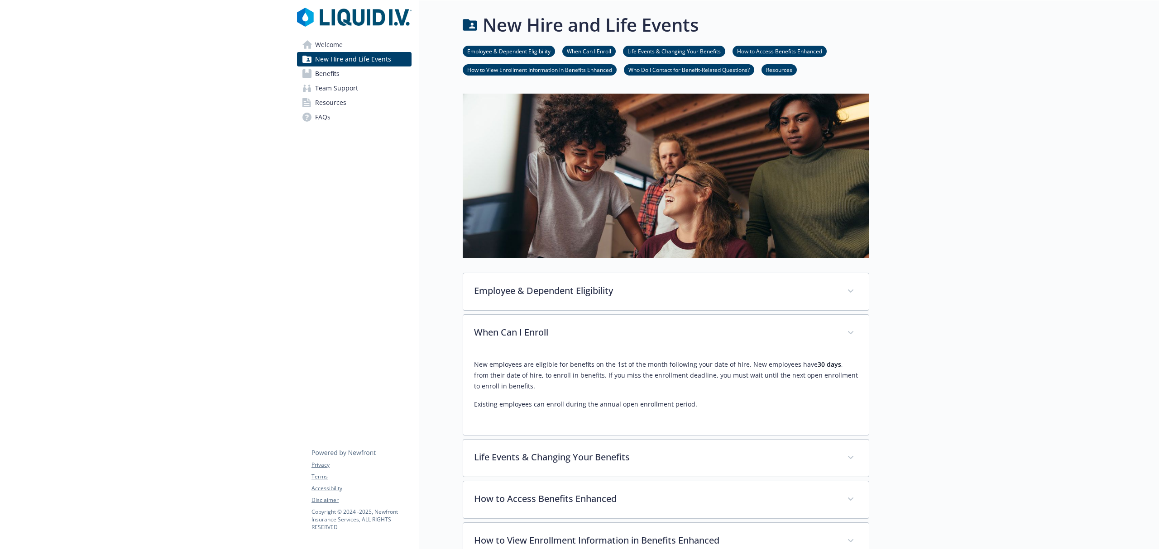
click at [350, 104] on link "Resources" at bounding box center [354, 103] width 115 height 14
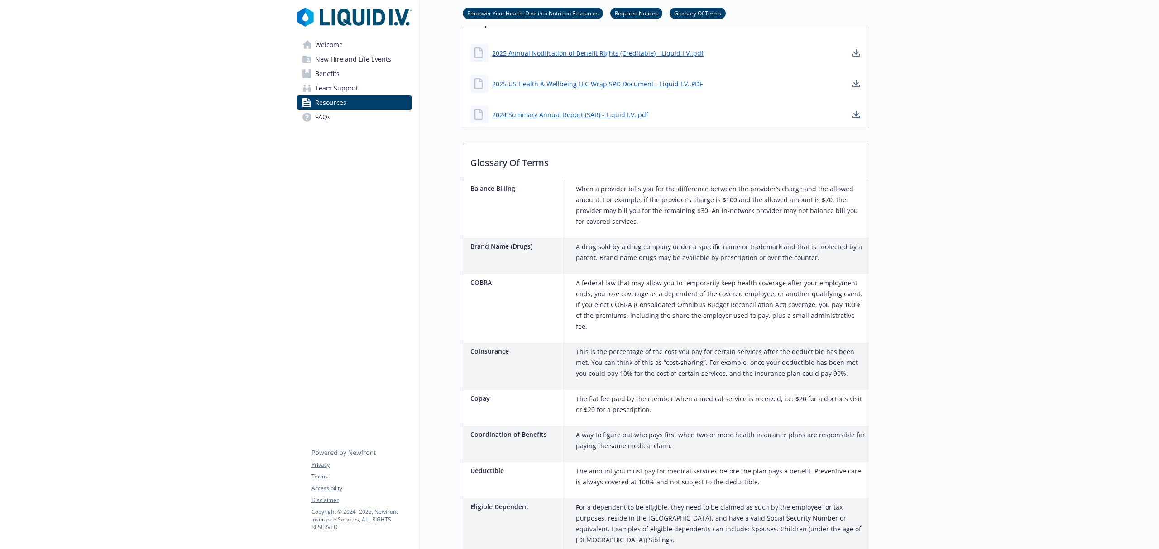
click at [346, 86] on span "Team Support" at bounding box center [336, 88] width 43 height 14
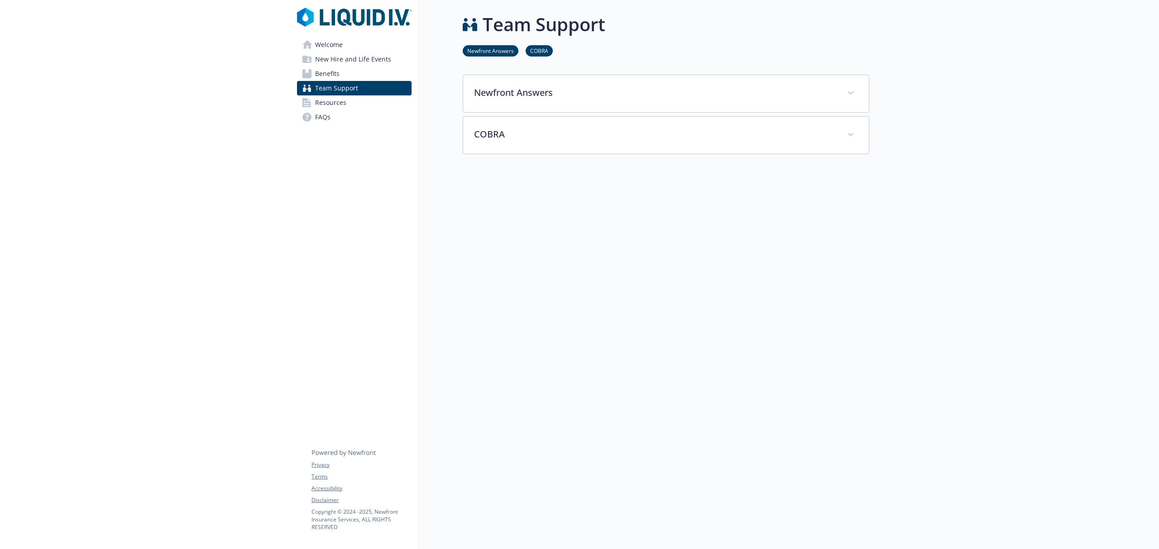
scroll to position [10, 0]
click at [372, 118] on link "FAQs" at bounding box center [354, 117] width 115 height 14
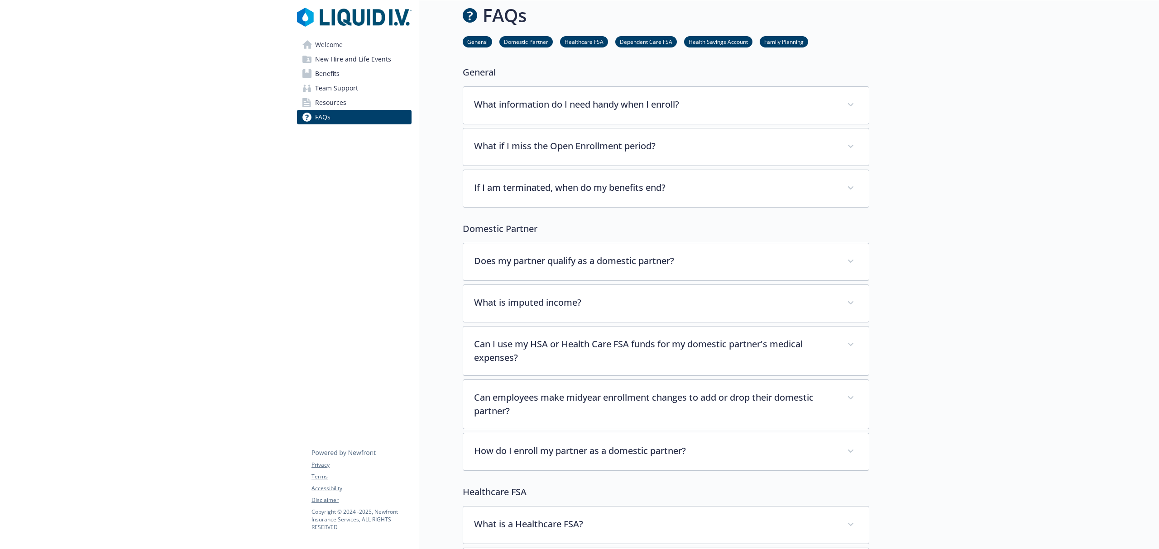
click at [370, 55] on span "New Hire and Life Events" at bounding box center [353, 59] width 76 height 14
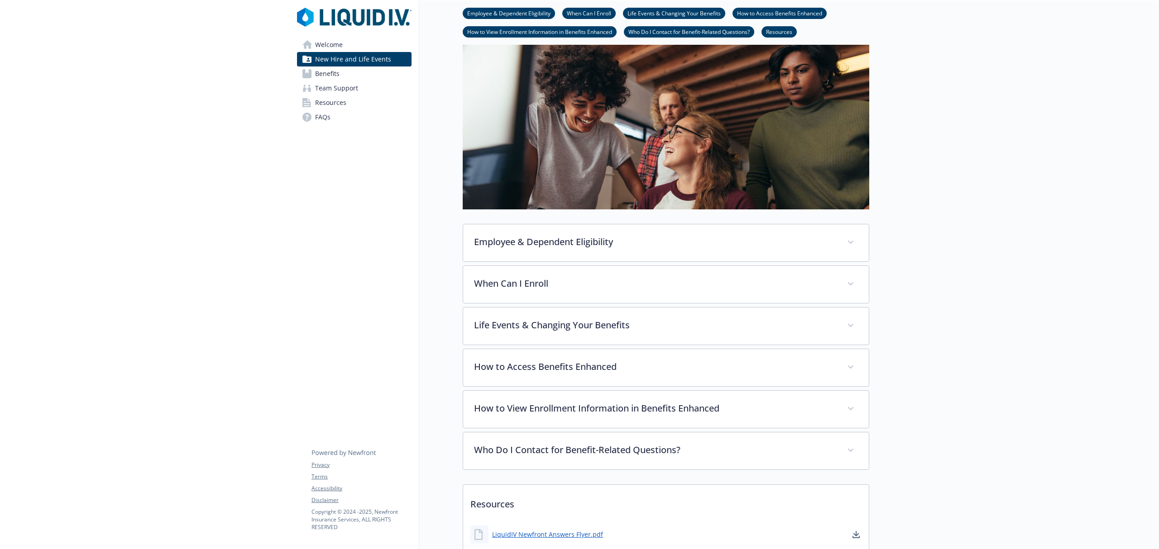
scroll to position [70, 0]
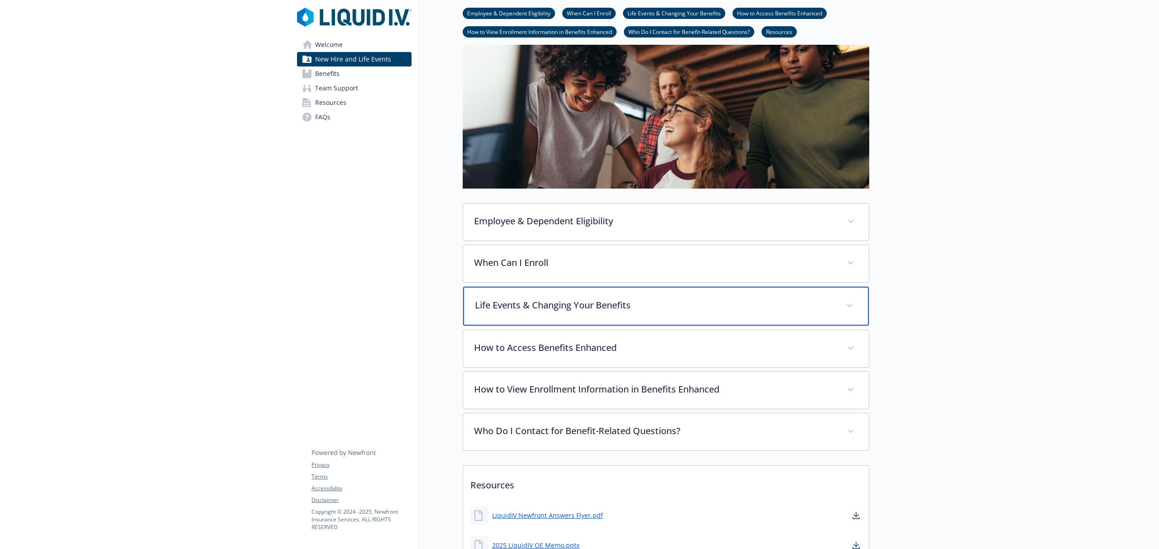
click at [562, 321] on div "Life Events & Changing Your Benefits" at bounding box center [666, 306] width 406 height 39
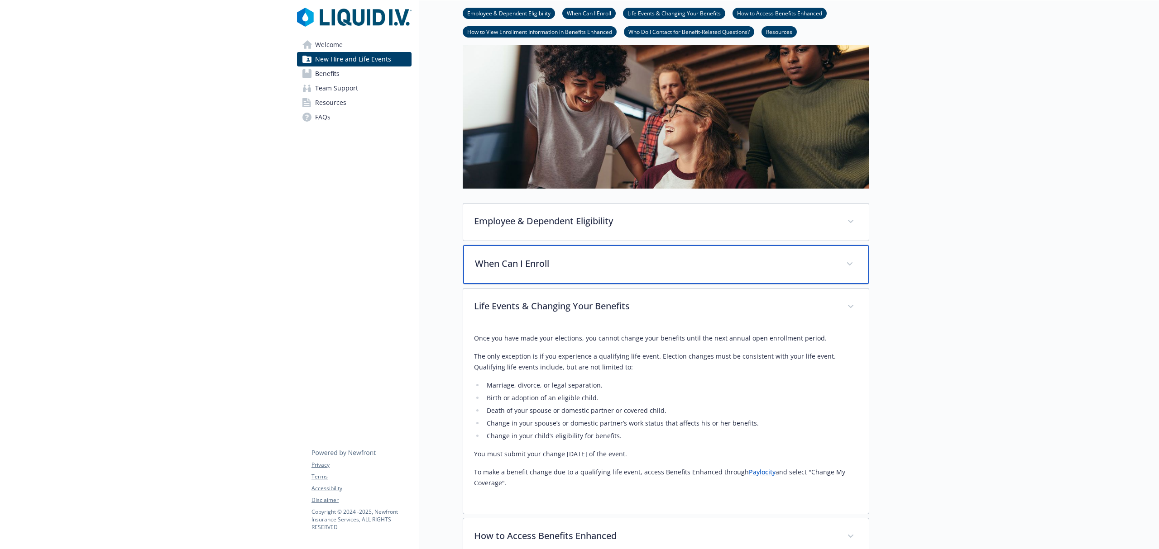
click at [561, 282] on div "When Can I Enroll" at bounding box center [666, 264] width 406 height 39
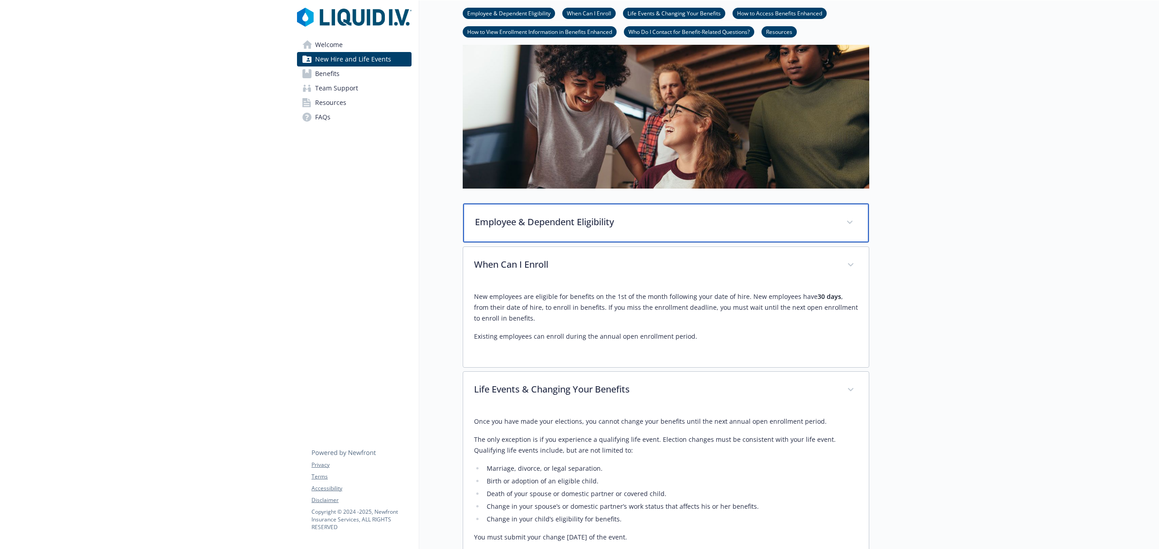
click at [563, 222] on p "Employee & Dependent Eligibility" at bounding box center [655, 222] width 360 height 14
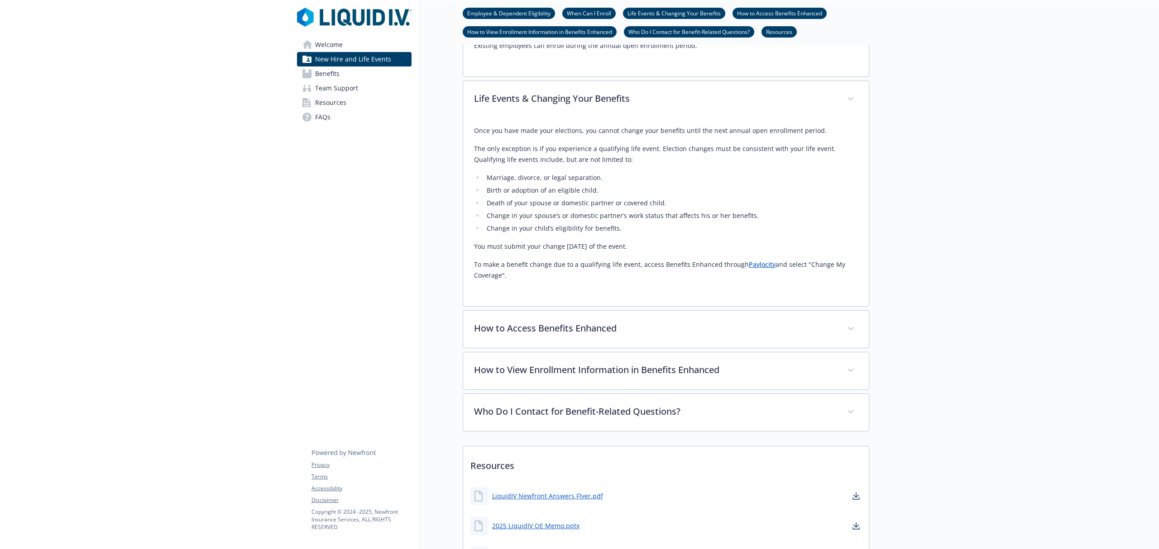
scroll to position [613, 0]
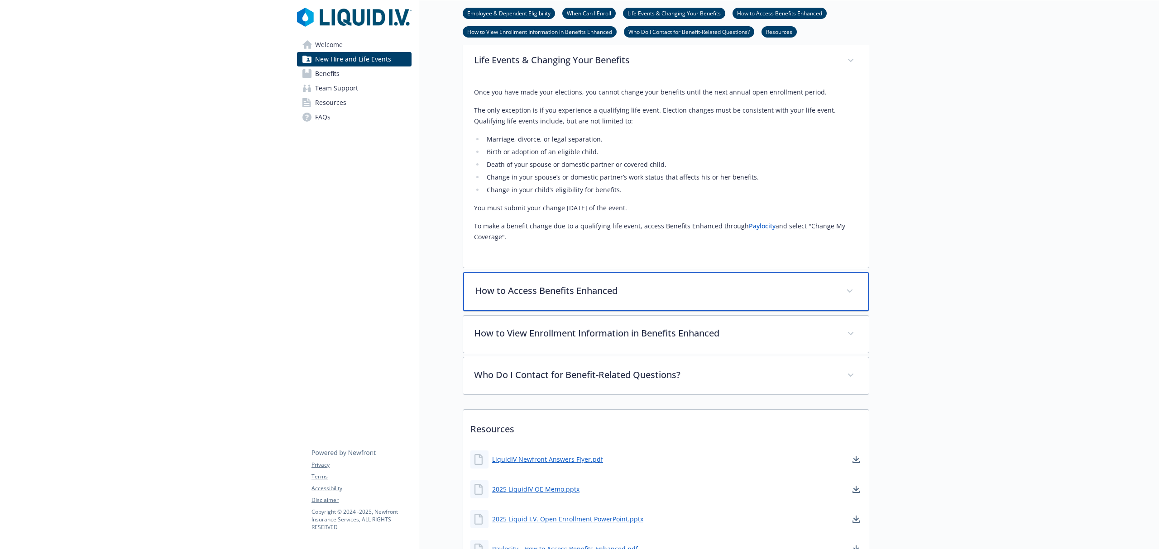
click at [573, 285] on p "How to Access Benefits Enhanced" at bounding box center [655, 291] width 360 height 14
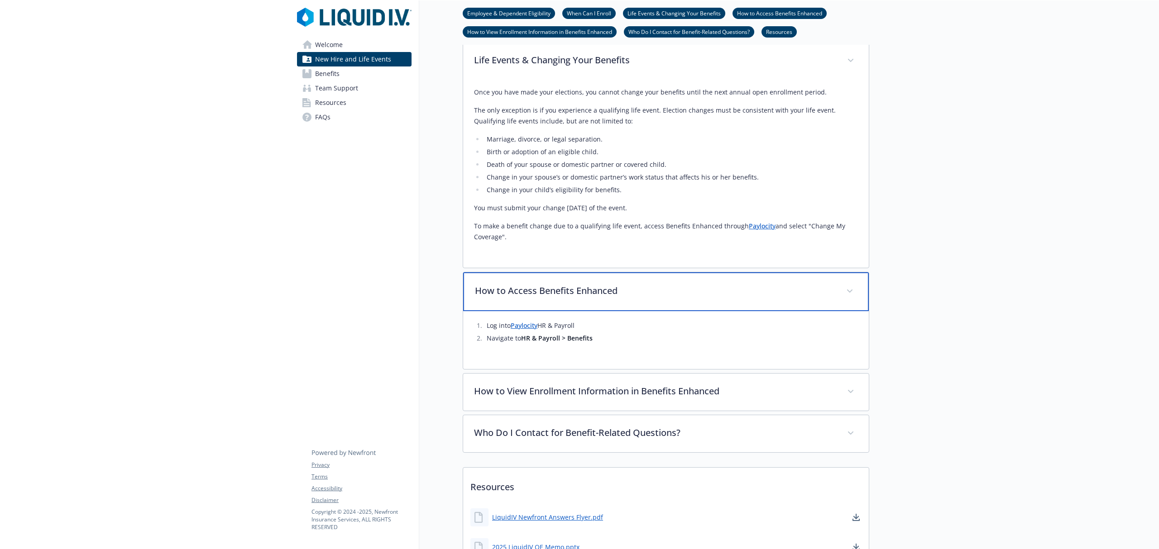
scroll to position [734, 0]
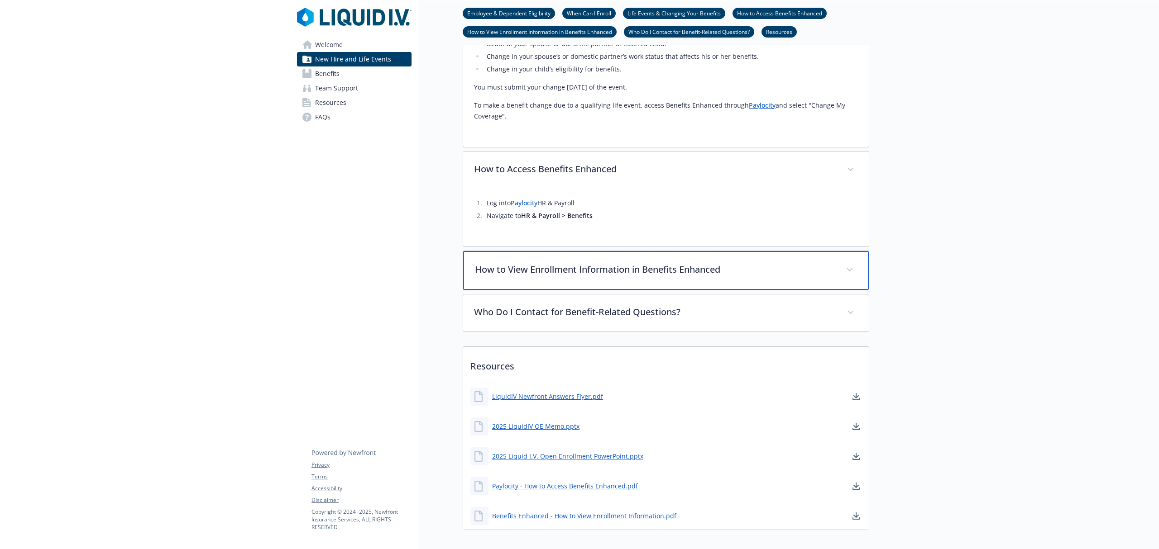
click at [554, 285] on div "How to View Enrollment Information in Benefits Enhanced" at bounding box center [666, 270] width 406 height 39
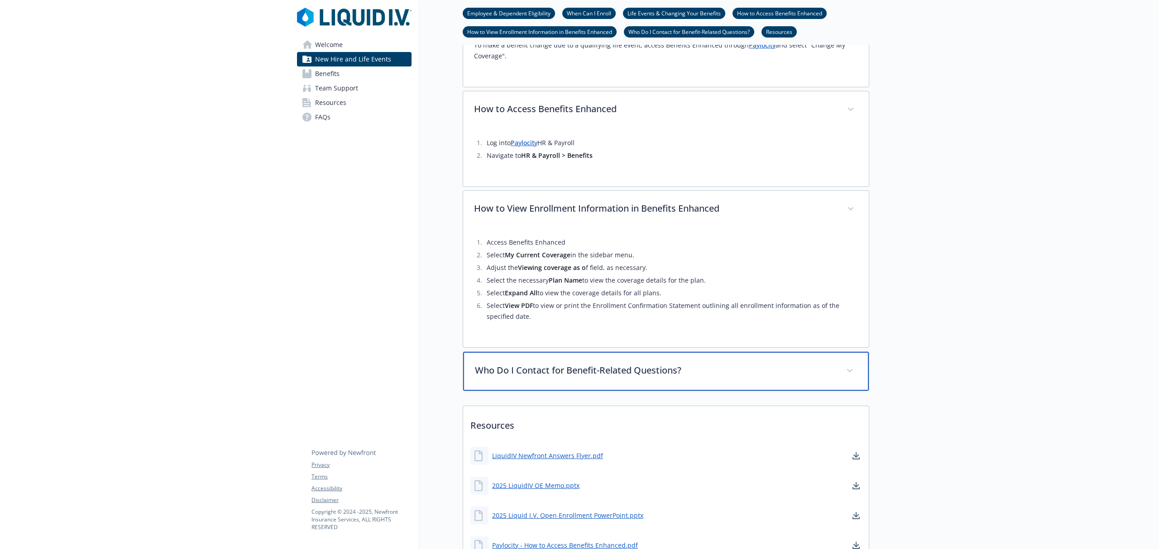
click at [565, 387] on div "Who Do I Contact for Benefit-Related Questions?" at bounding box center [666, 371] width 406 height 39
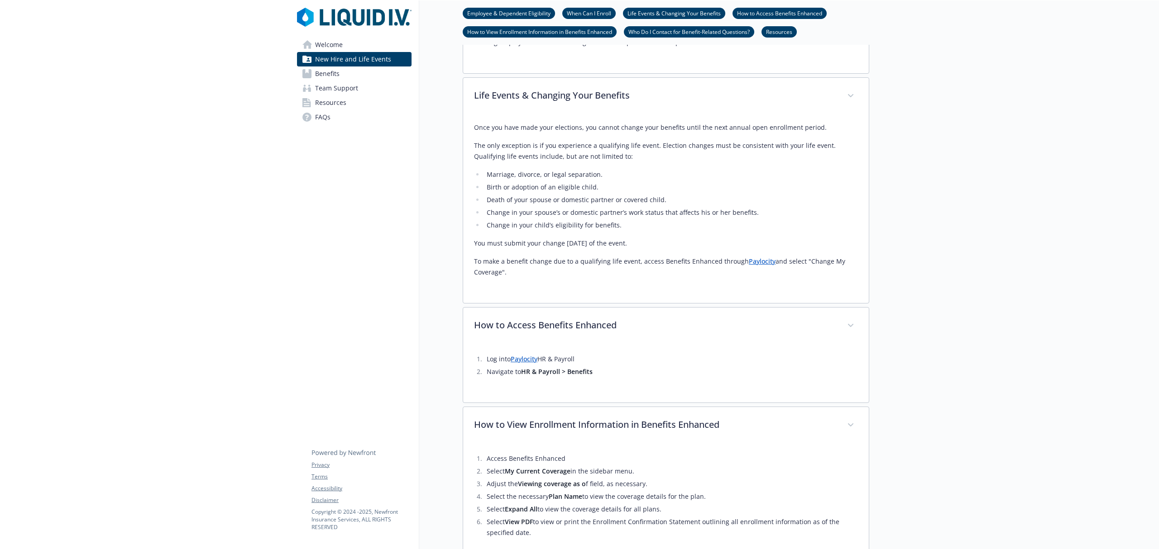
scroll to position [464, 0]
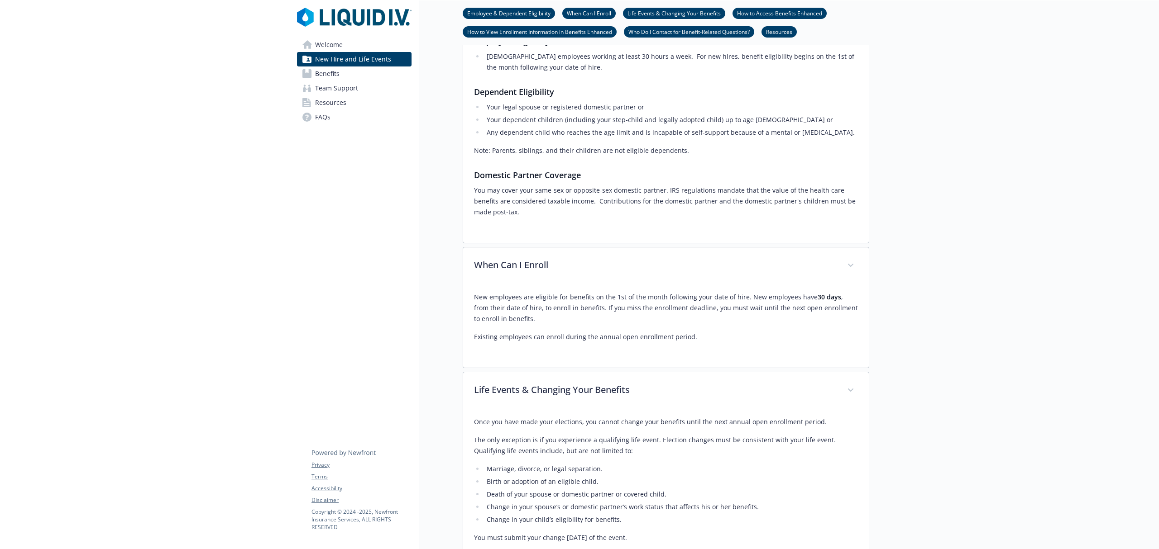
click at [347, 37] on div "Welcome New Hire and Life Events Benefits Team Support Resources FAQs Privacy T…" at bounding box center [354, 71] width 129 height 142
click at [348, 42] on link "Welcome" at bounding box center [354, 45] width 115 height 14
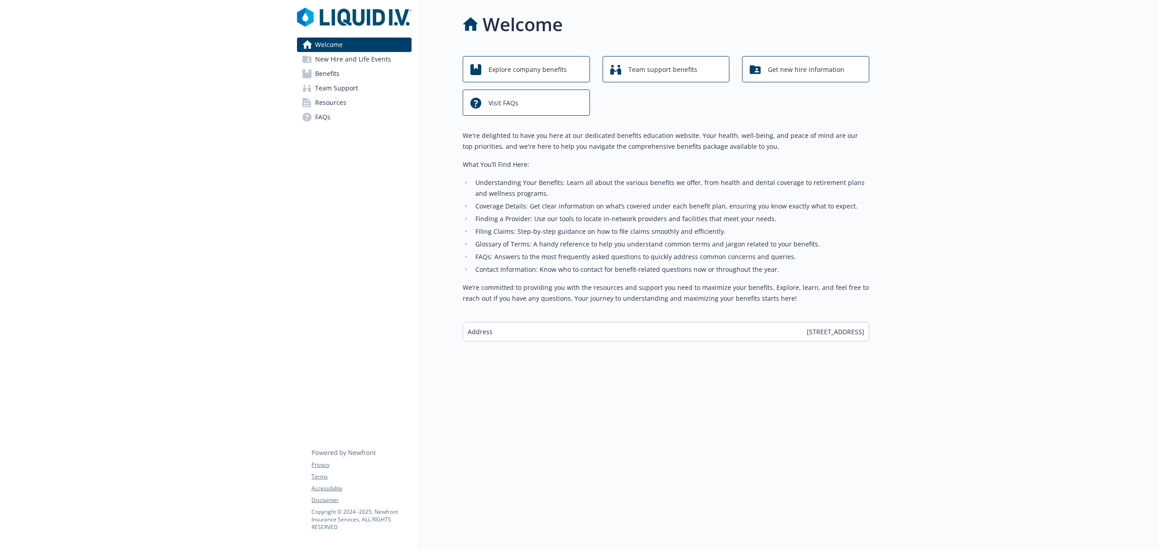
click at [337, 66] on span "New Hire and Life Events" at bounding box center [353, 59] width 76 height 14
